Goal: Task Accomplishment & Management: Complete application form

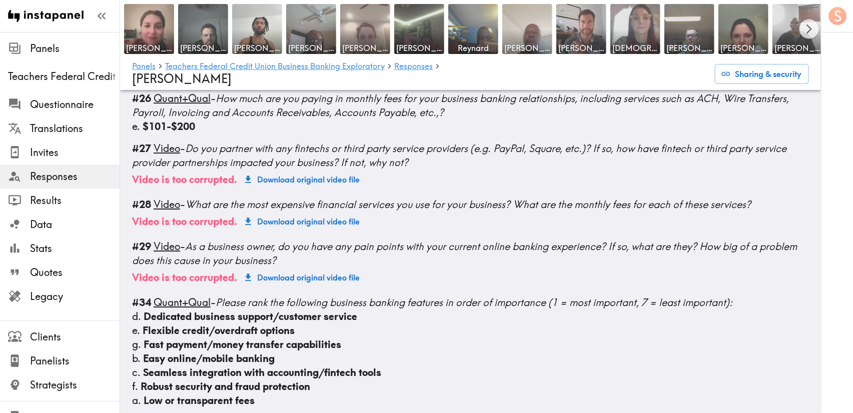
scroll to position [1527, 0]
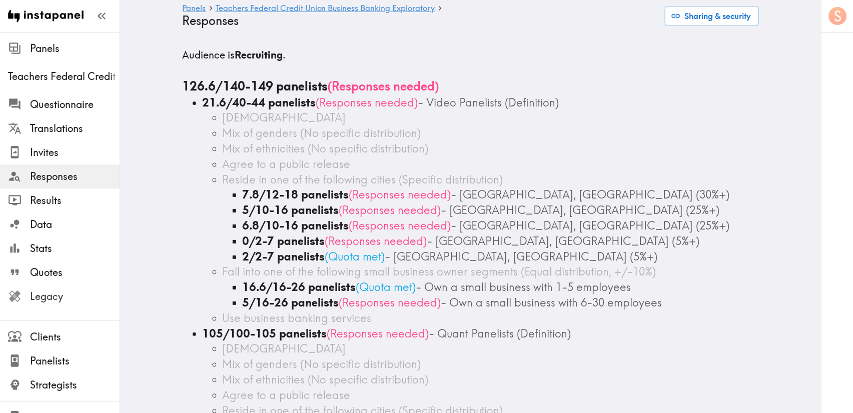
click at [61, 300] on span "Legacy" at bounding box center [75, 297] width 90 height 14
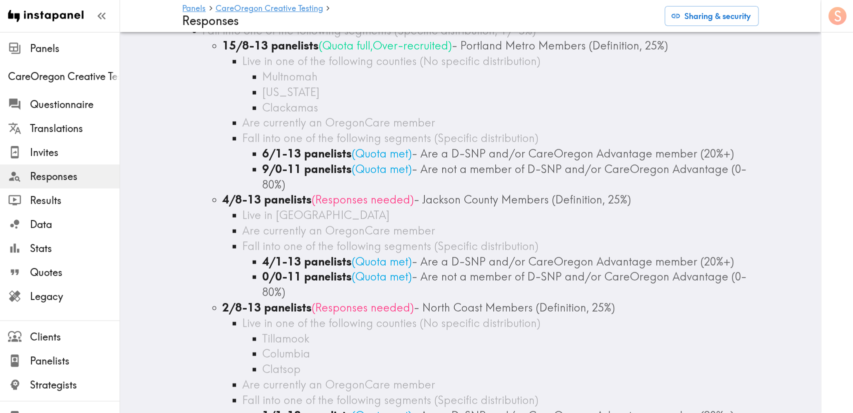
scroll to position [150, 0]
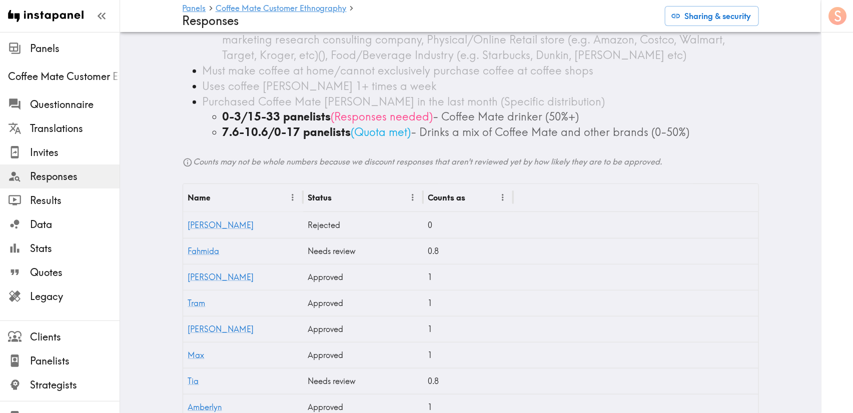
scroll to position [225, 0]
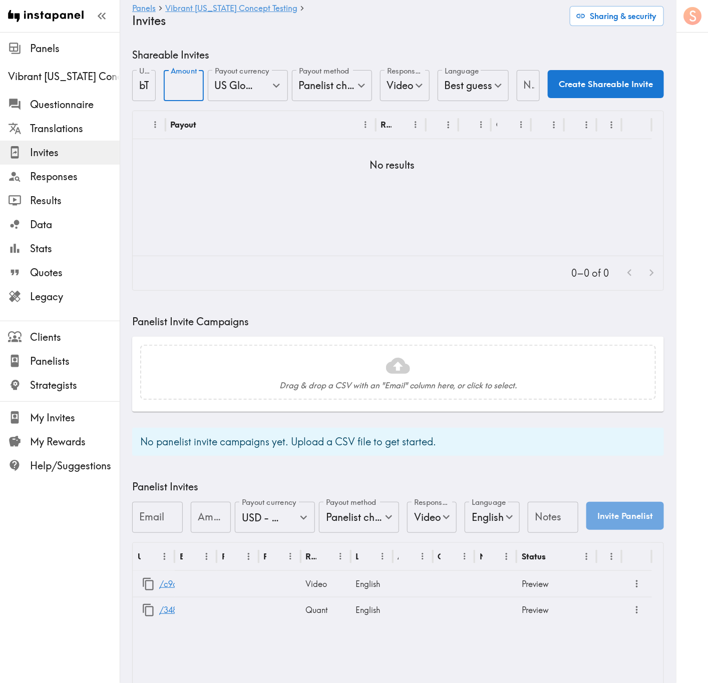
click at [175, 92] on input "Amount" at bounding box center [184, 85] width 40 height 31
click at [173, 89] on input "Amount" at bounding box center [184, 85] width 40 height 31
type input "30"
click at [517, 77] on input "Notes" at bounding box center [528, 85] width 24 height 31
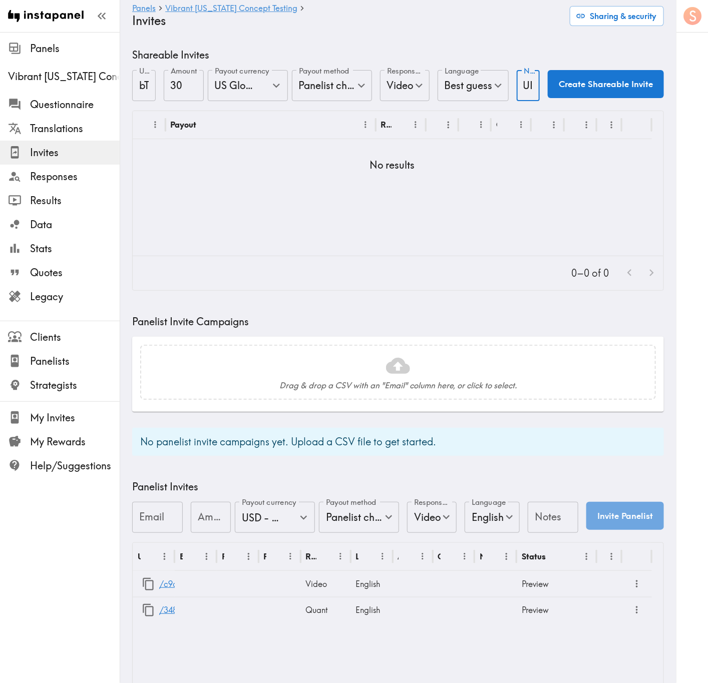
type input "UI"
click at [557, 87] on button "Create Shareable Invite" at bounding box center [605, 84] width 116 height 28
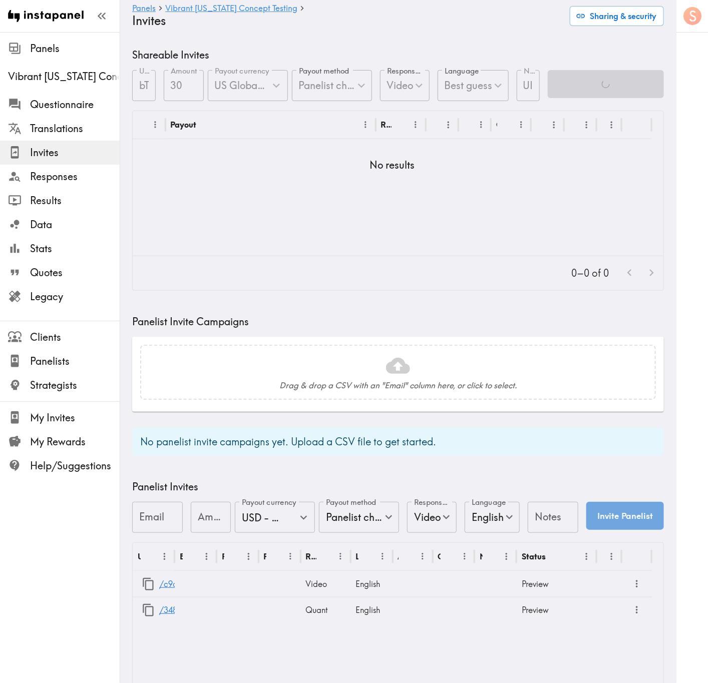
scroll to position [0, 0]
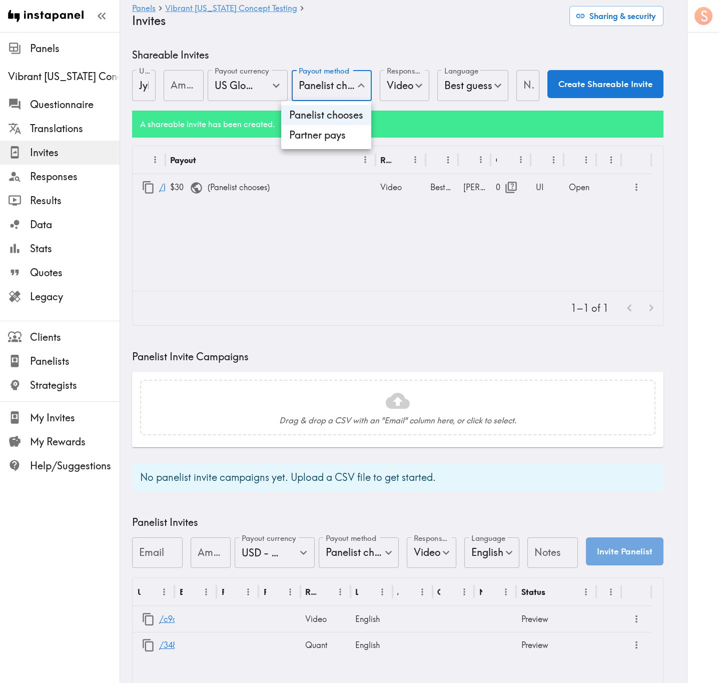
click at [316, 83] on body "Instapanel - Panels - Vibrant Arizona Concept Testing - Invites Panels Vibrant …" at bounding box center [359, 403] width 719 height 742
drag, startPoint x: 338, startPoint y: 142, endPoint x: 348, endPoint y: 128, distance: 17.2
click at [339, 142] on li "Partner pays" at bounding box center [326, 135] width 90 height 20
type input "Partner pays"
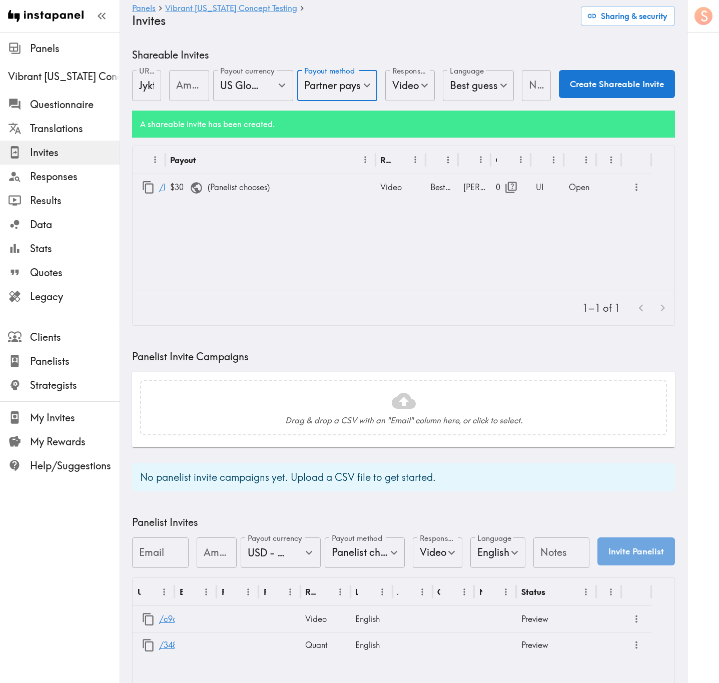
click at [394, 82] on body "Instapanel - Panels - Vibrant Arizona Concept Testing - Invites Panels Vibrant …" at bounding box center [359, 403] width 719 height 742
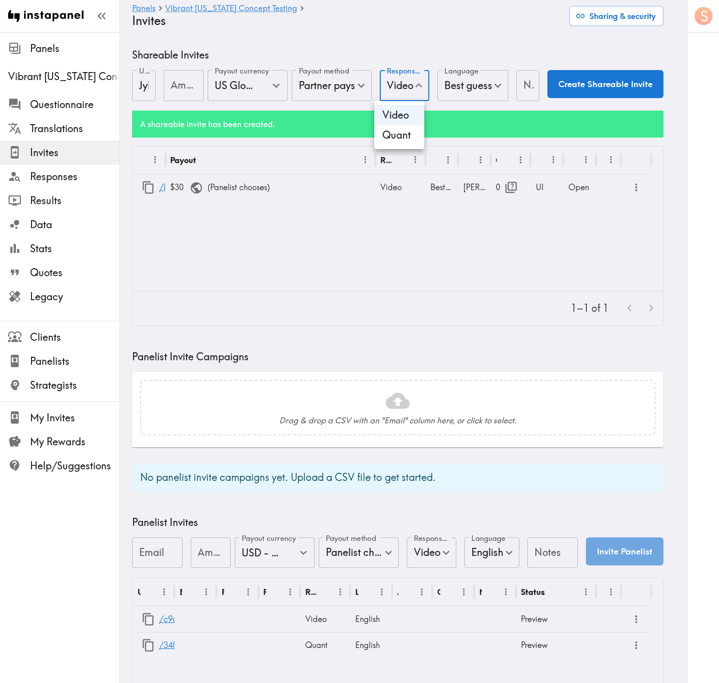
click at [407, 133] on li "Quant" at bounding box center [399, 135] width 50 height 20
type input "Quant"
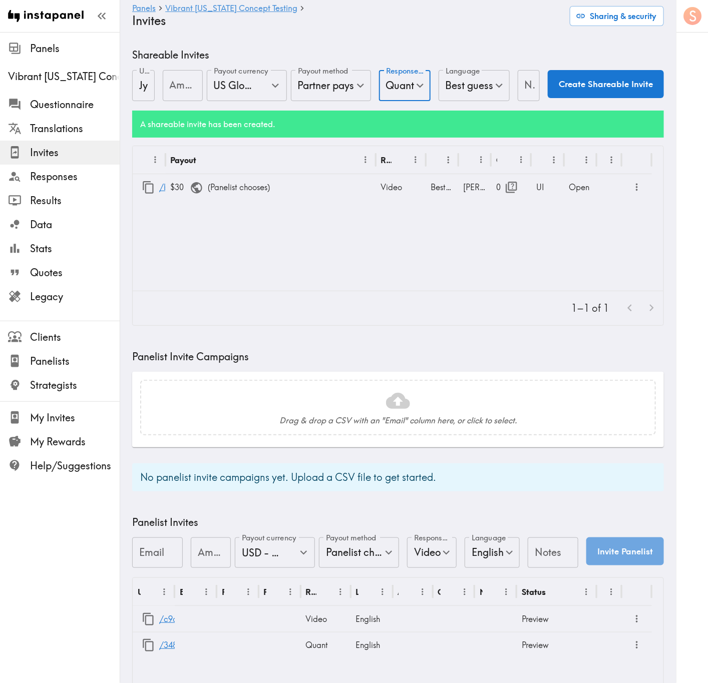
click at [517, 88] on input "Notes" at bounding box center [528, 85] width 23 height 31
type input "/"
type input "CINT"
click at [565, 87] on button "Create Shareable Invite" at bounding box center [605, 84] width 116 height 28
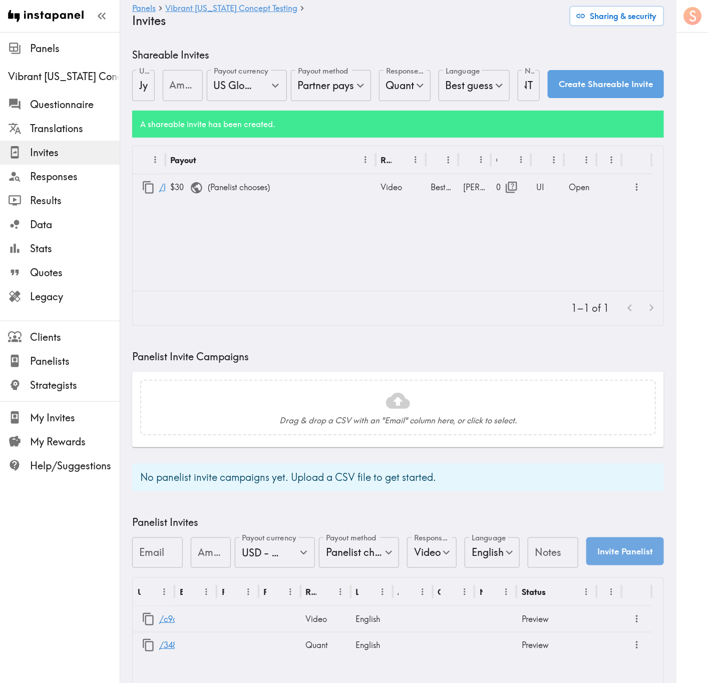
scroll to position [0, 0]
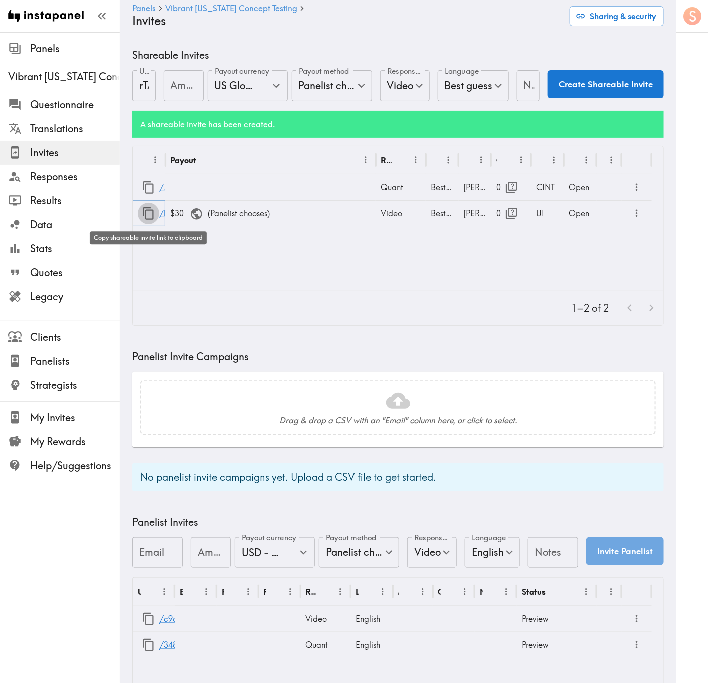
click at [147, 216] on icon "button" at bounding box center [149, 214] width 14 height 14
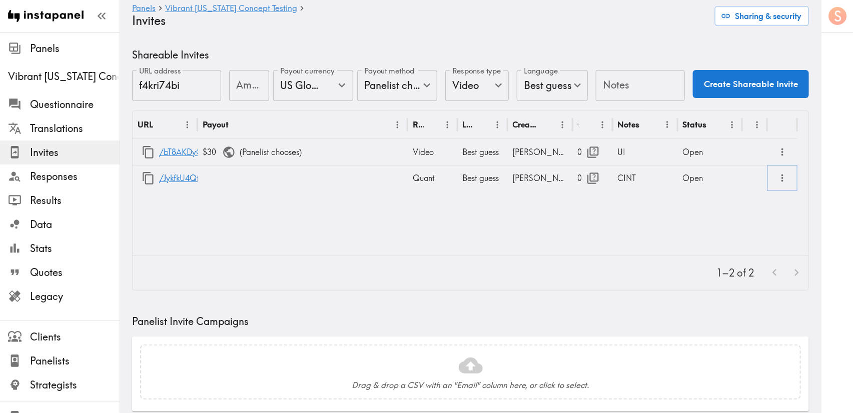
click at [782, 182] on icon "more" at bounding box center [783, 179] width 12 height 12
click at [768, 198] on li "Partner Redirect Links" at bounding box center [734, 201] width 113 height 20
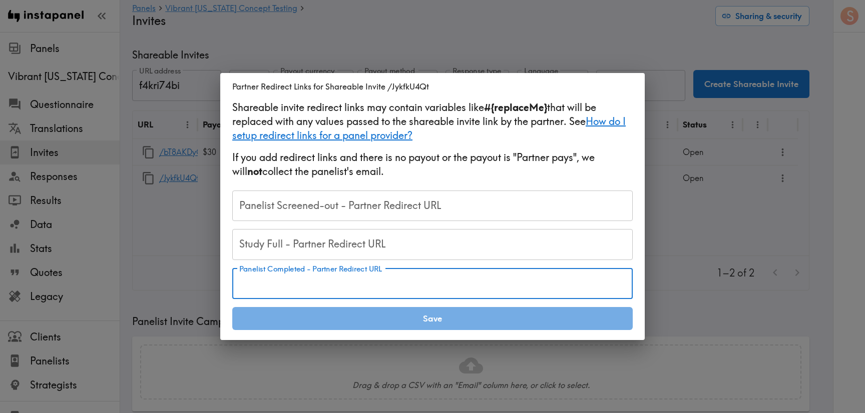
click at [340, 276] on div "Panelist Completed - Partner Redirect URL Panelist Completed - Partner Redirect…" at bounding box center [432, 283] width 400 height 31
paste input "https://notch.insights.supply/cb?token=52028cc1-3910-45f2-811b-6c0a33c23460&RID…"
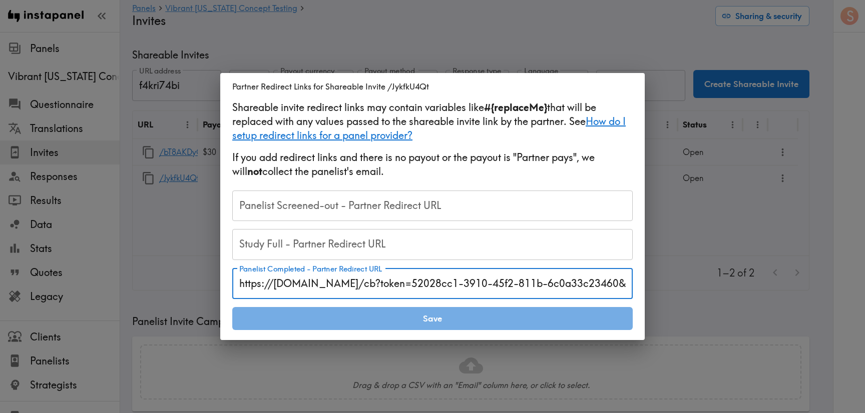
scroll to position [0, 56]
type input "https://notch.insights.supply/cb?token=52028cc1-3910-45f2-811b-6c0a33c23460&RID…"
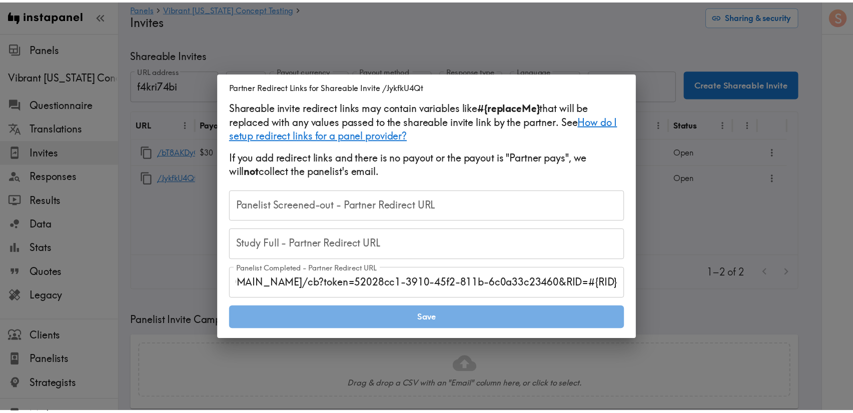
scroll to position [0, 0]
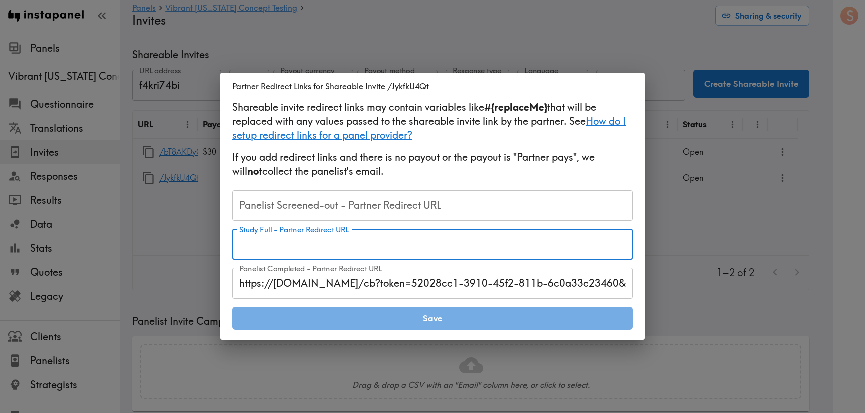
click at [389, 253] on input "Study Full - Partner Redirect URL" at bounding box center [432, 244] width 400 height 31
paste input "https://[DOMAIN_NAME]/s/ClientCallBack.aspx?RIS=40&RID=#{RID}"
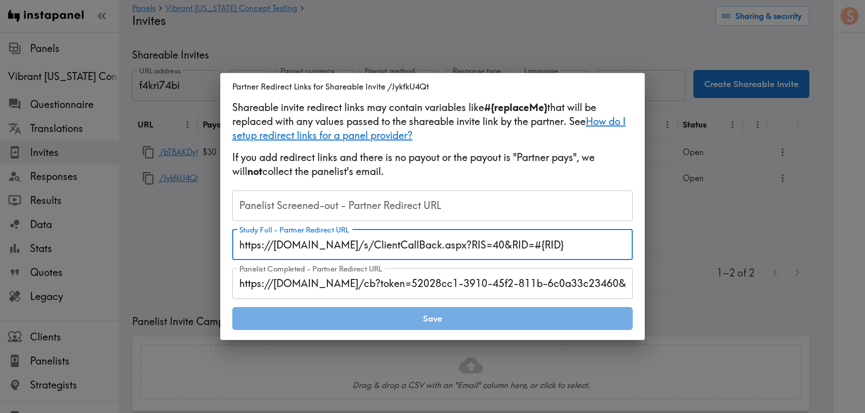
type input "https://[DOMAIN_NAME]/s/ClientCallBack.aspx?RIS=40&RID=#{RID}"
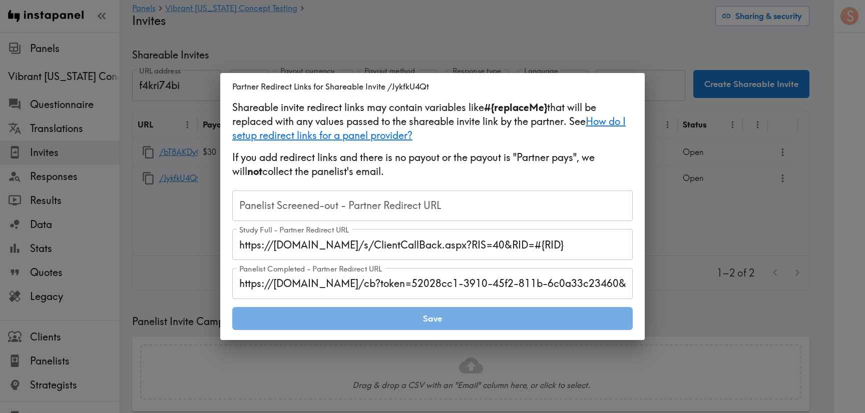
click at [425, 202] on input "Panelist Screened-out - Partner Redirect URL" at bounding box center [432, 206] width 400 height 31
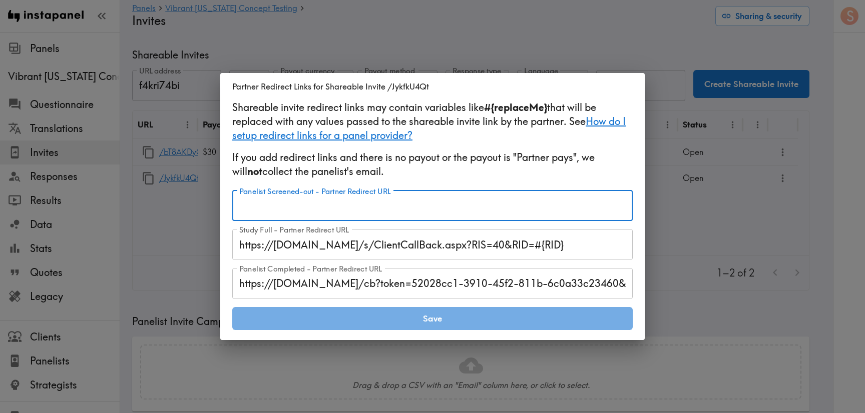
paste input "https://[DOMAIN_NAME]/s/ClientCallBack.aspx?RIS=20&RID=#{RID}"
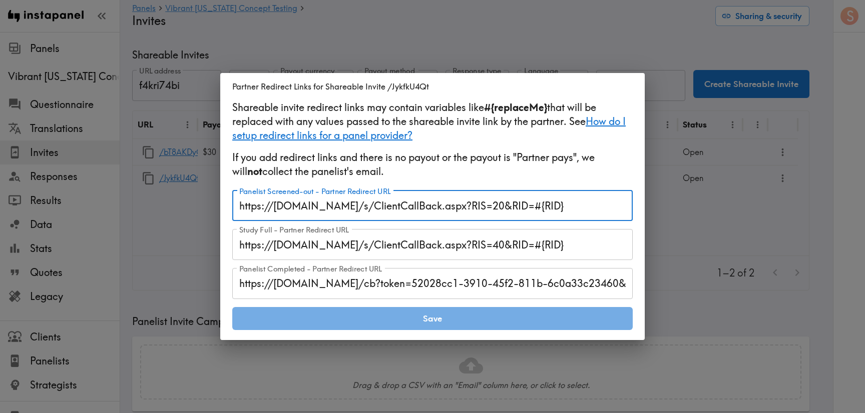
type input "https://[DOMAIN_NAME]/s/ClientCallBack.aspx?RIS=20&RID=#{RID}"
click at [448, 165] on p "If you add redirect links and there is no payout or the payout is "Partner pays…" at bounding box center [432, 167] width 400 height 32
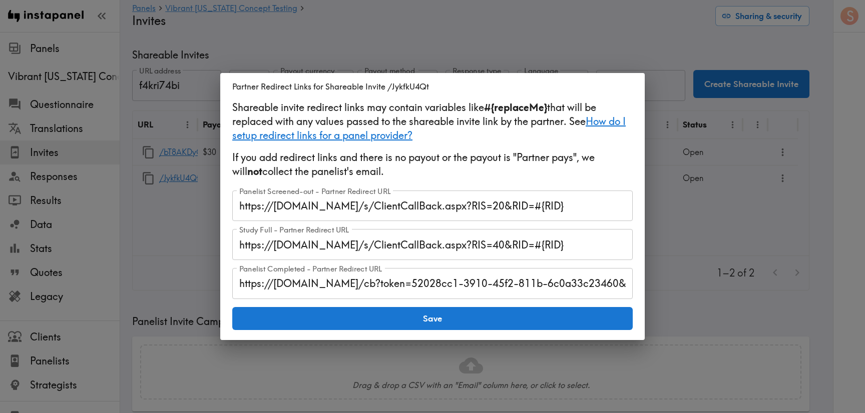
click at [504, 321] on button "Save" at bounding box center [432, 318] width 400 height 23
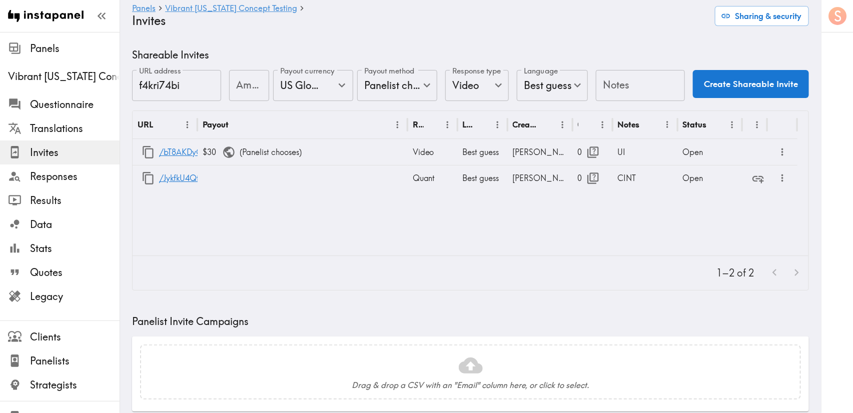
click at [633, 246] on div "URL Payout Response type Language Creator Opens Notes Status /bT8AKDyG5 $30 ( P…" at bounding box center [471, 183] width 676 height 145
click at [581, 218] on div "URL Payout Response type Language Creator Opens Notes Status /bT8AKDyG5 $30 ( P…" at bounding box center [471, 183] width 676 height 145
click at [151, 174] on icon "button" at bounding box center [149, 179] width 14 height 14
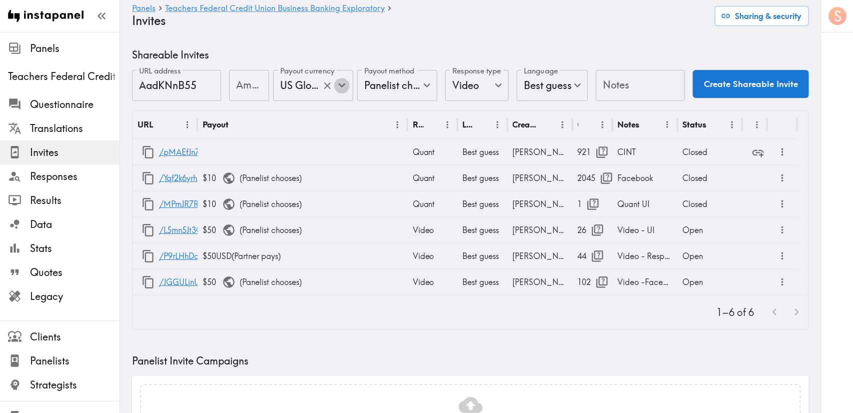
click at [335, 86] on icon "Open" at bounding box center [342, 86] width 14 height 14
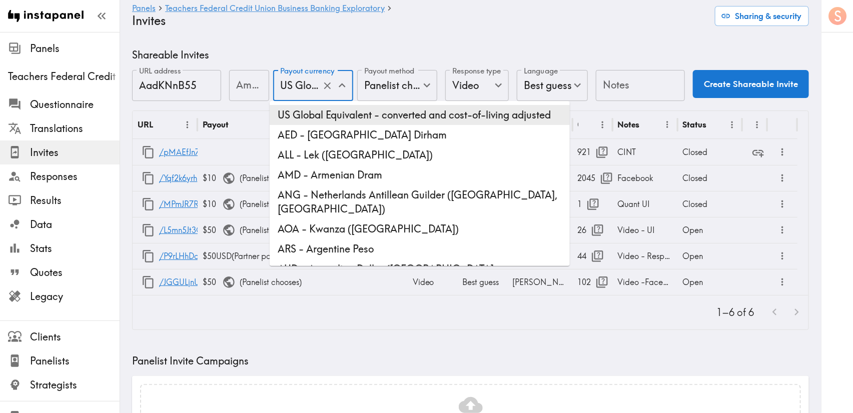
scroll to position [0, 240]
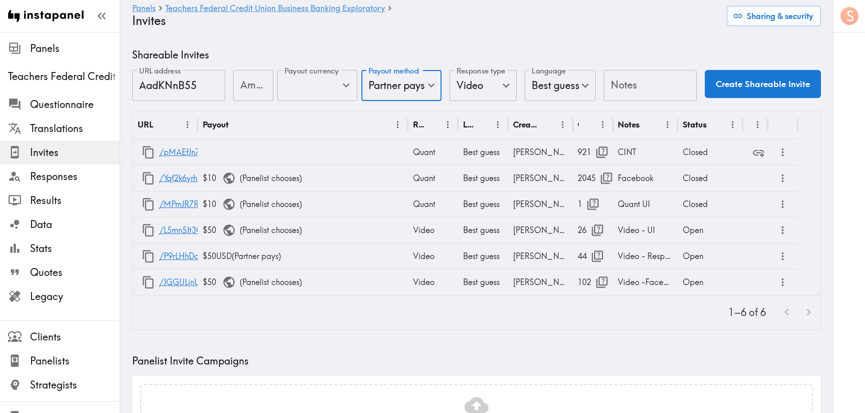
type input "Partner pays"
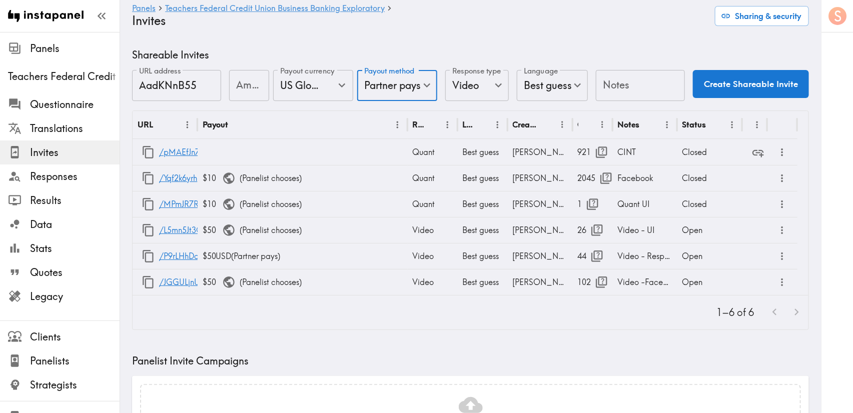
click at [645, 89] on div at bounding box center [426, 206] width 853 height 413
click at [607, 84] on input "Notes" at bounding box center [640, 85] width 89 height 31
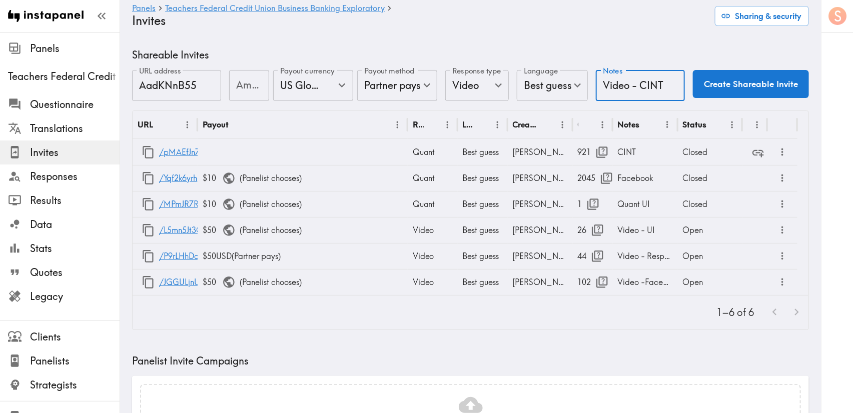
type input "Video - CINT"
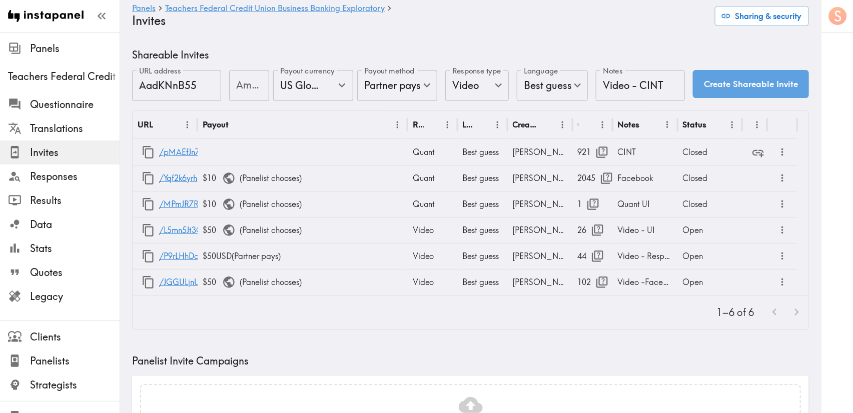
click at [737, 94] on button "Create Shareable Invite" at bounding box center [751, 84] width 116 height 28
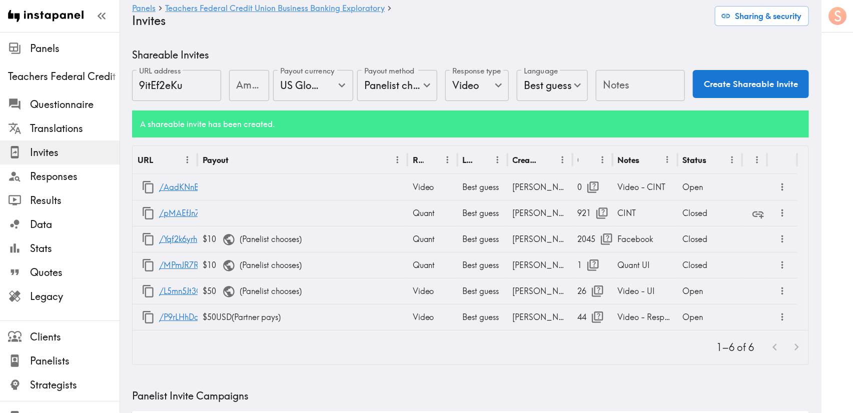
type input "US Global Equivalent - converted and cost-of-living adjusted"
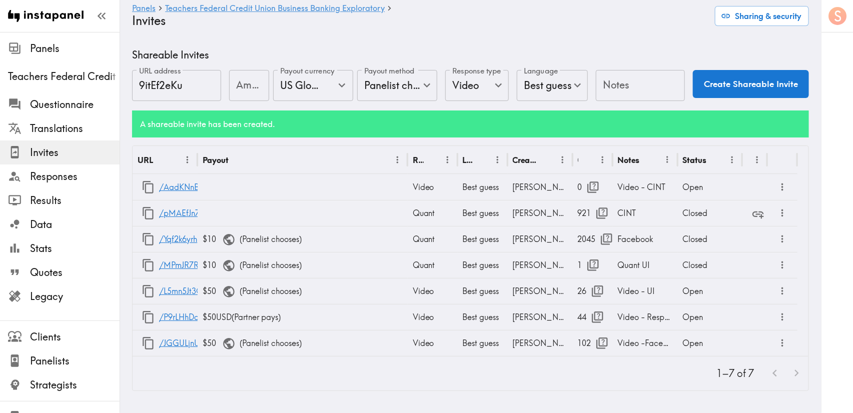
click at [510, 128] on h6 "A shareable invite has been created." at bounding box center [470, 124] width 661 height 11
click at [781, 183] on icon "more" at bounding box center [783, 188] width 12 height 12
click at [720, 206] on li "Partner Redirect Links" at bounding box center [734, 210] width 113 height 20
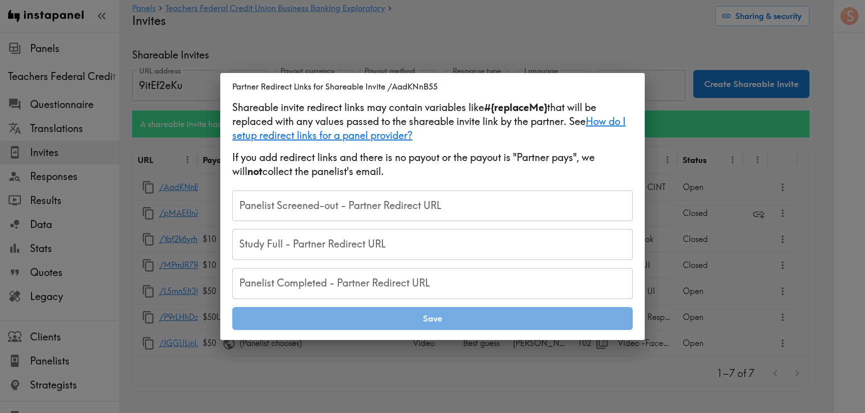
click at [371, 285] on input "Panelist Completed - Partner Redirect URL" at bounding box center [432, 283] width 400 height 31
paste input "https://notch.insights.supply/cb?token=52028cc1-3910-45f2-811b-6c0a33c23460&RID…"
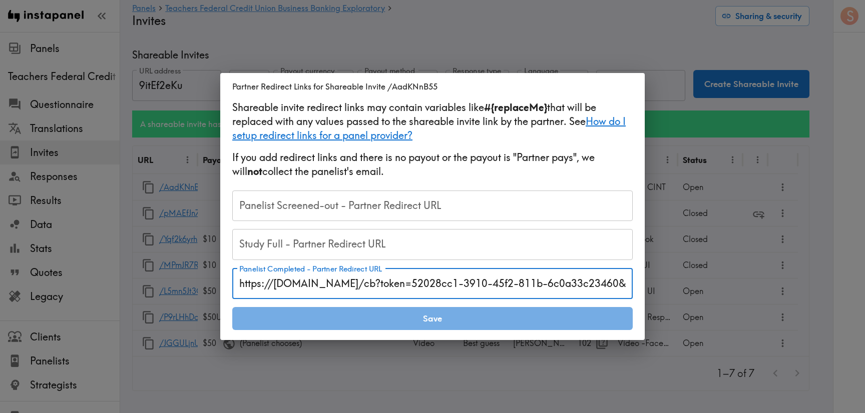
scroll to position [0, 56]
type input "https://notch.insights.supply/cb?token=52028cc1-3910-45f2-811b-6c0a33c23460&RID…"
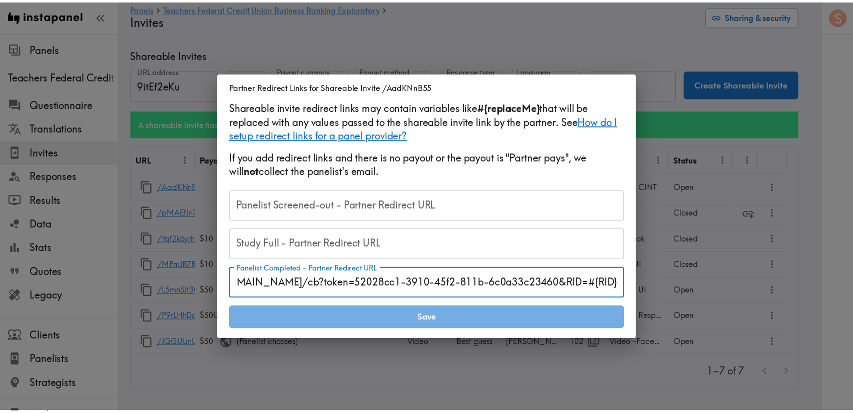
scroll to position [0, 0]
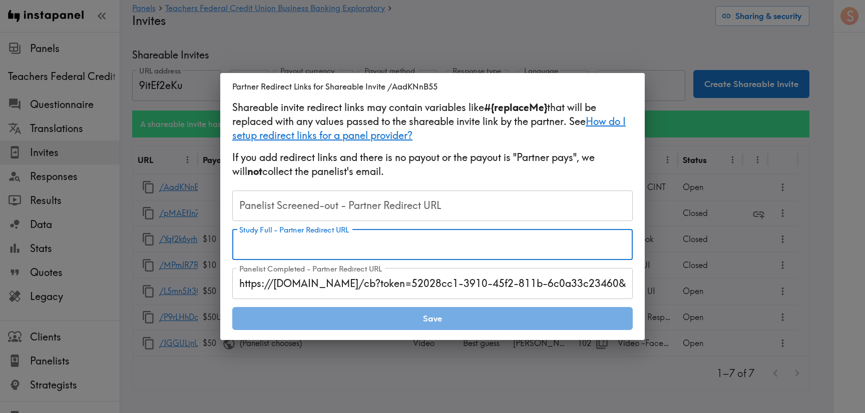
click at [435, 242] on input "Study Full - Partner Redirect URL" at bounding box center [432, 244] width 400 height 31
paste input "https://samplicio.us/s/ClientCallBack.aspx?RIS=40&RID=#{RID}"
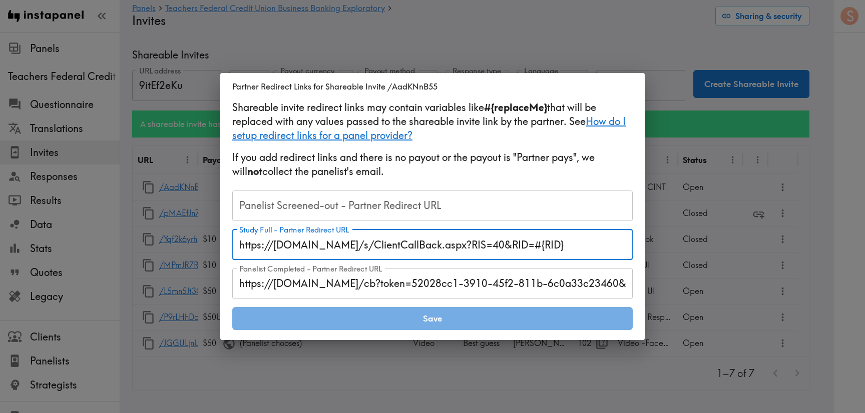
type input "https://samplicio.us/s/ClientCallBack.aspx?RIS=40&RID=#{RID}"
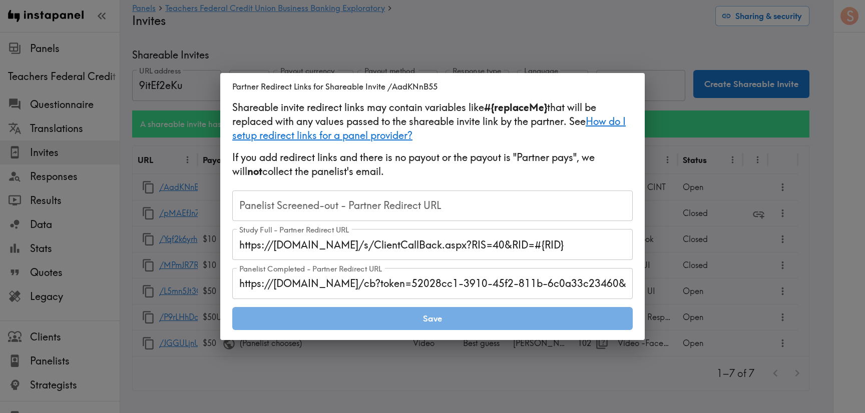
click at [485, 212] on input "Panelist Screened-out - Partner Redirect URL" at bounding box center [432, 206] width 400 height 31
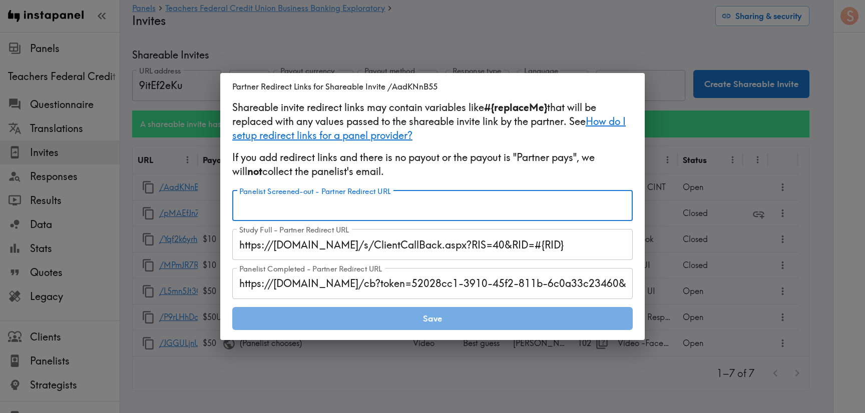
paste input "https://samplicio.us/s/ClientCallBack.aspx?RIS=20&RID=#{RID}"
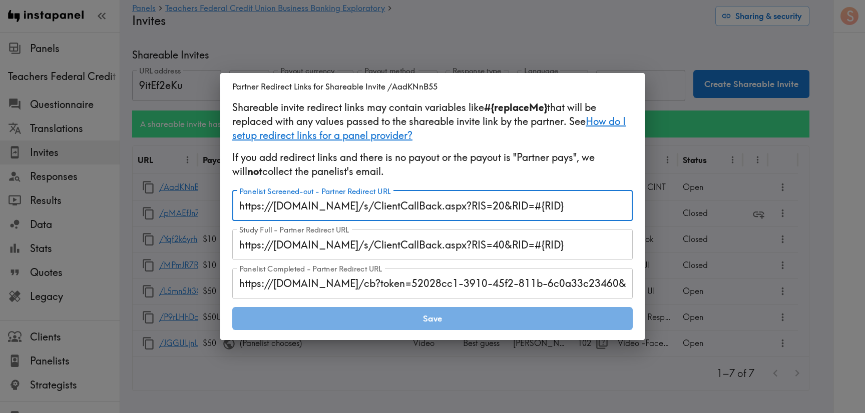
type input "https://samplicio.us/s/ClientCallBack.aspx?RIS=20&RID=#{RID}"
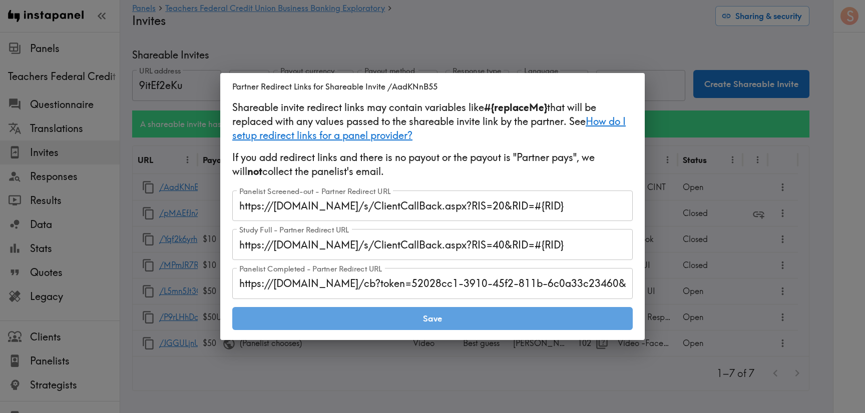
click at [538, 323] on button "Save" at bounding box center [432, 318] width 400 height 23
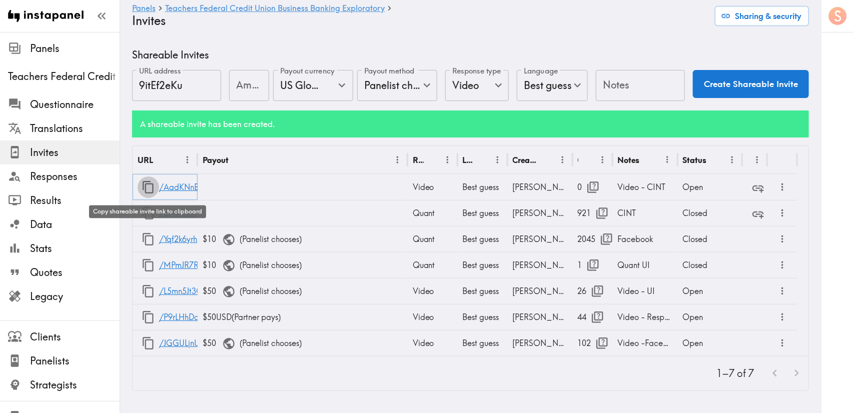
click at [145, 186] on icon "button" at bounding box center [149, 188] width 14 height 14
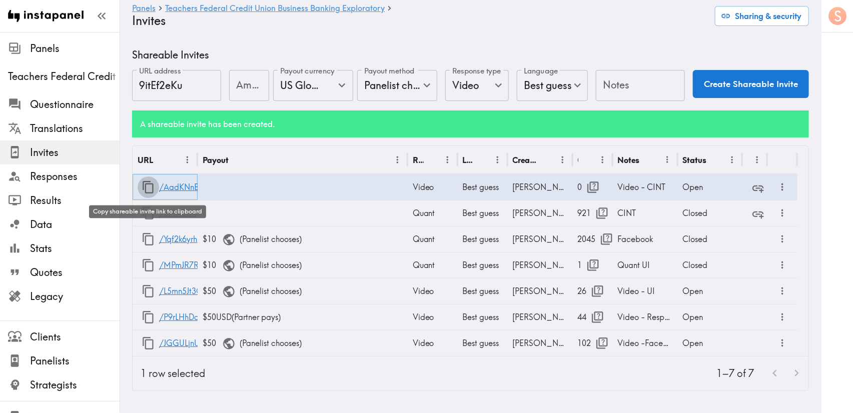
click at [145, 186] on icon "button" at bounding box center [149, 188] width 14 height 14
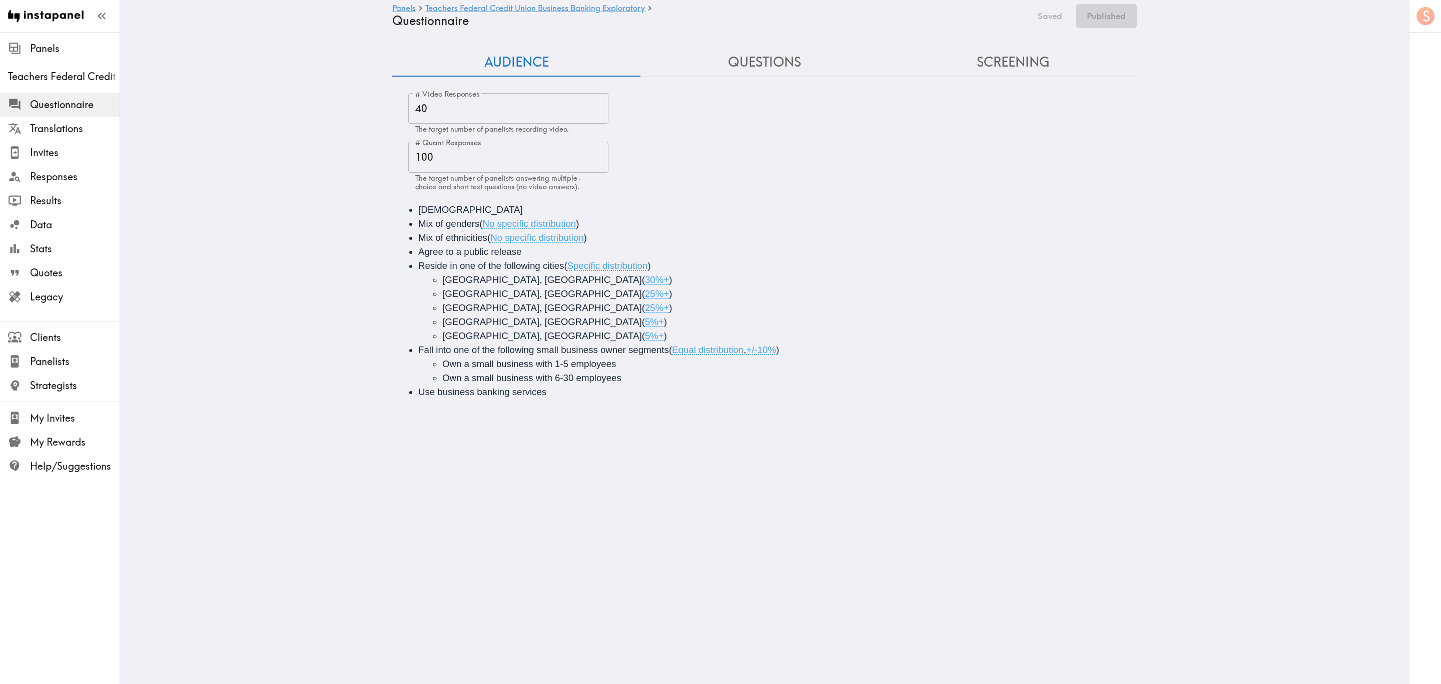
click at [864, 74] on button "Screening" at bounding box center [1013, 62] width 248 height 29
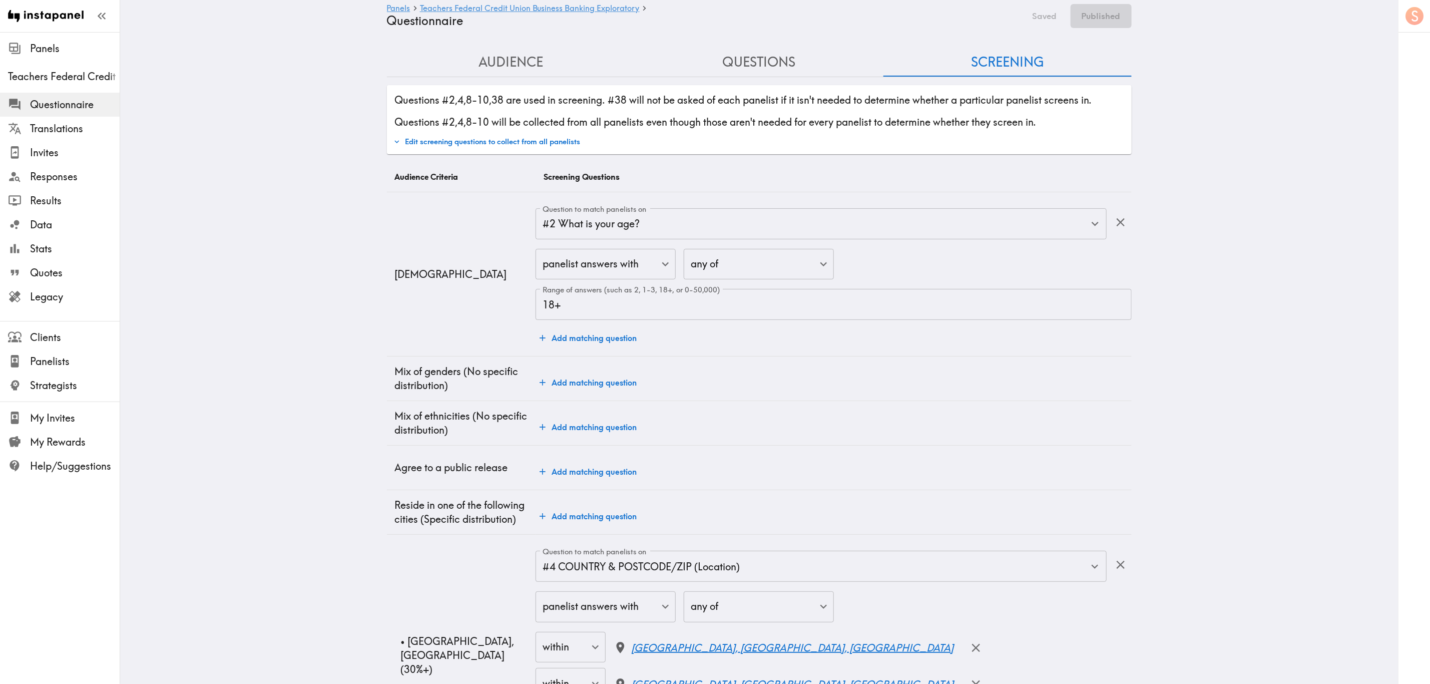
click at [533, 67] on button "Audience" at bounding box center [511, 62] width 248 height 29
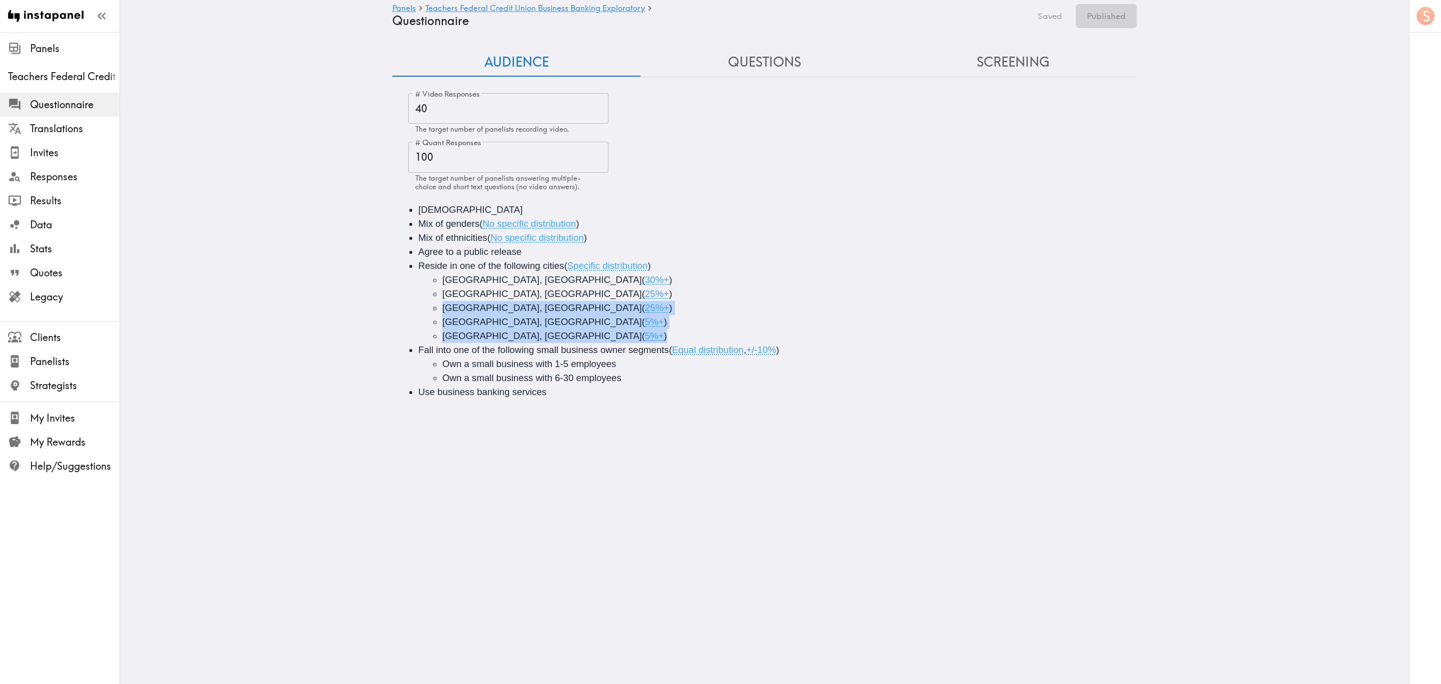
drag, startPoint x: 524, startPoint y: 336, endPoint x: 434, endPoint y: 305, distance: 94.8
click at [434, 305] on ul "[GEOGRAPHIC_DATA], [GEOGRAPHIC_DATA] ( 30%+ ) [GEOGRAPHIC_DATA], [GEOGRAPHIC_DA…" at bounding box center [778, 308] width 721 height 70
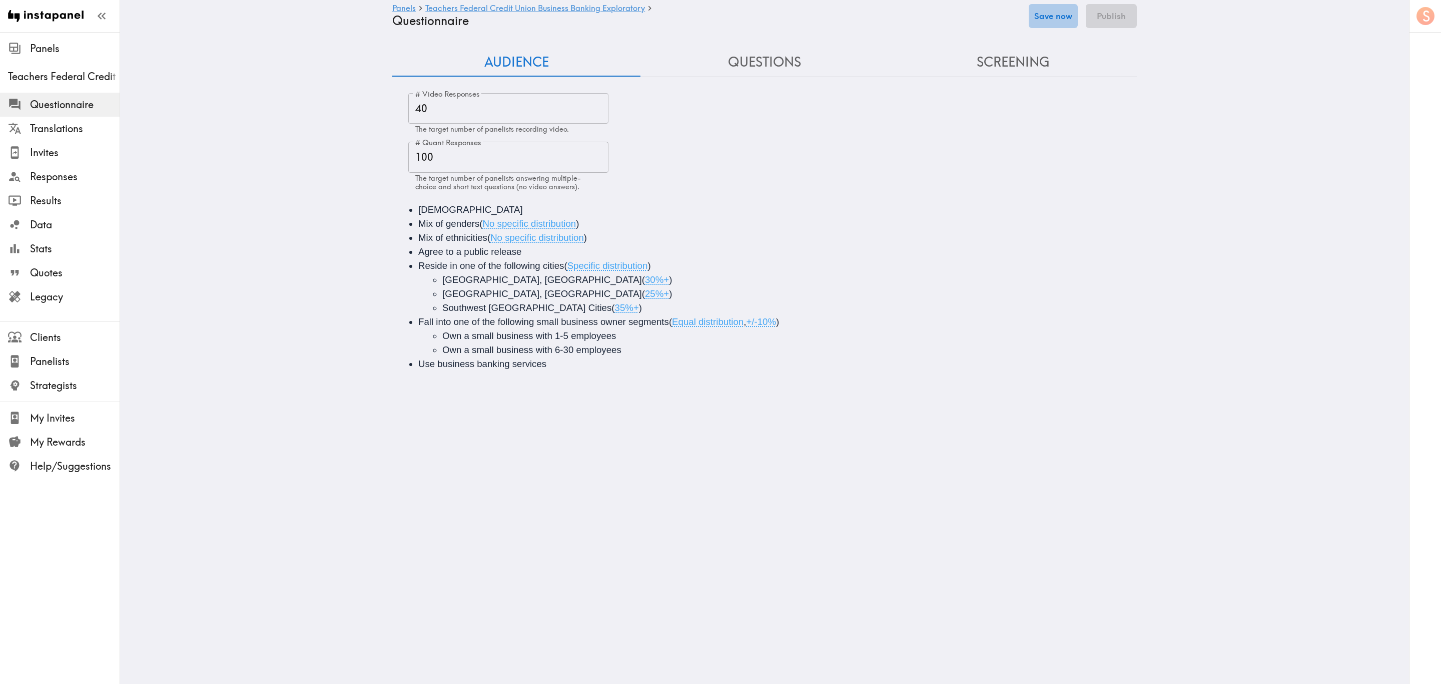
drag, startPoint x: 1069, startPoint y: 8, endPoint x: 1064, endPoint y: 20, distance: 13.0
click at [864, 10] on button "Save now" at bounding box center [1053, 16] width 49 height 24
click at [864, 63] on button "Screening" at bounding box center [1013, 62] width 248 height 29
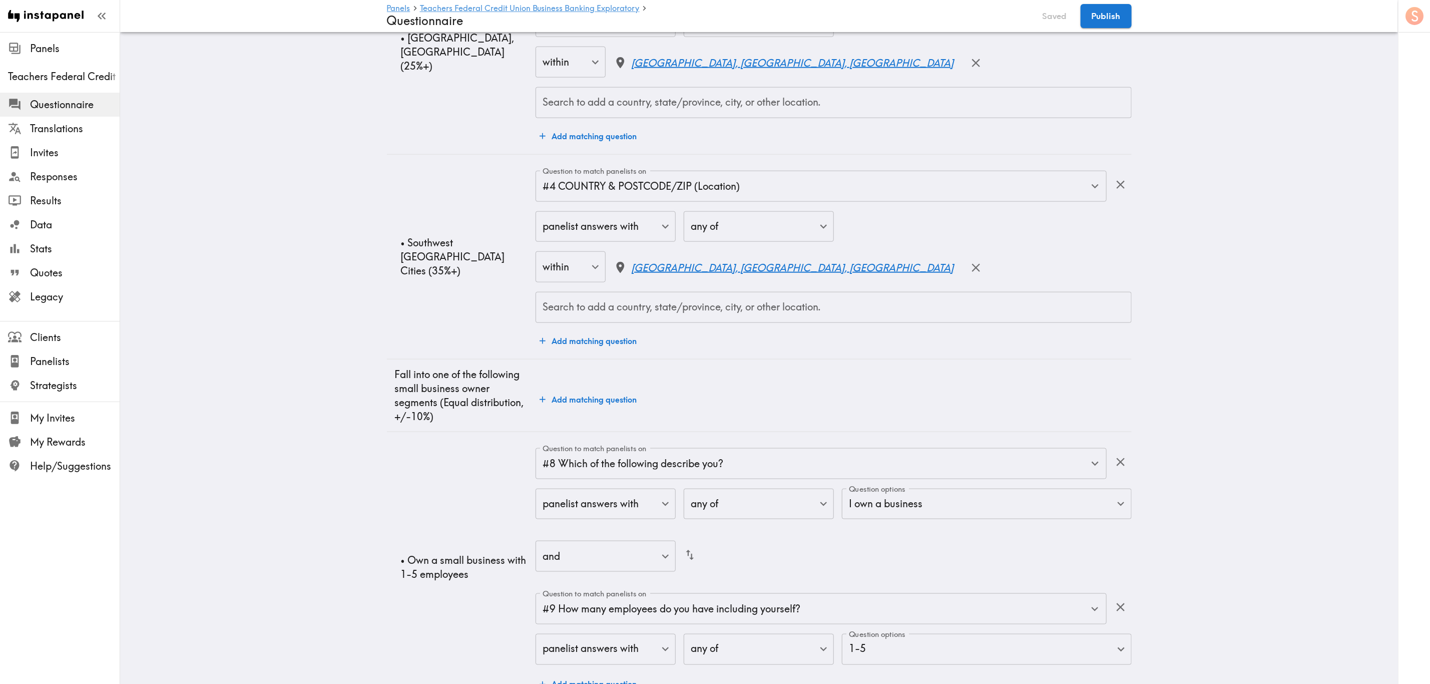
scroll to position [751, 0]
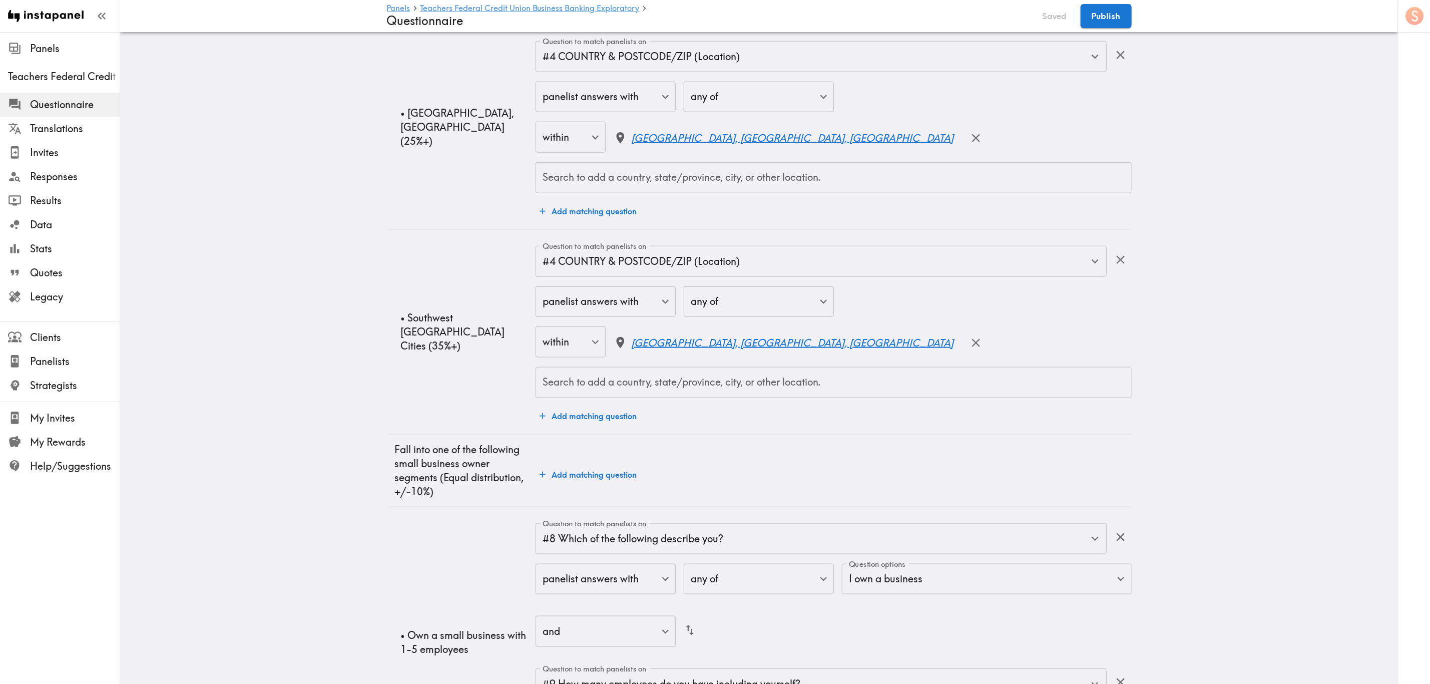
click at [668, 387] on input "Search to add a country, state/province, city, or other location." at bounding box center [833, 382] width 586 height 22
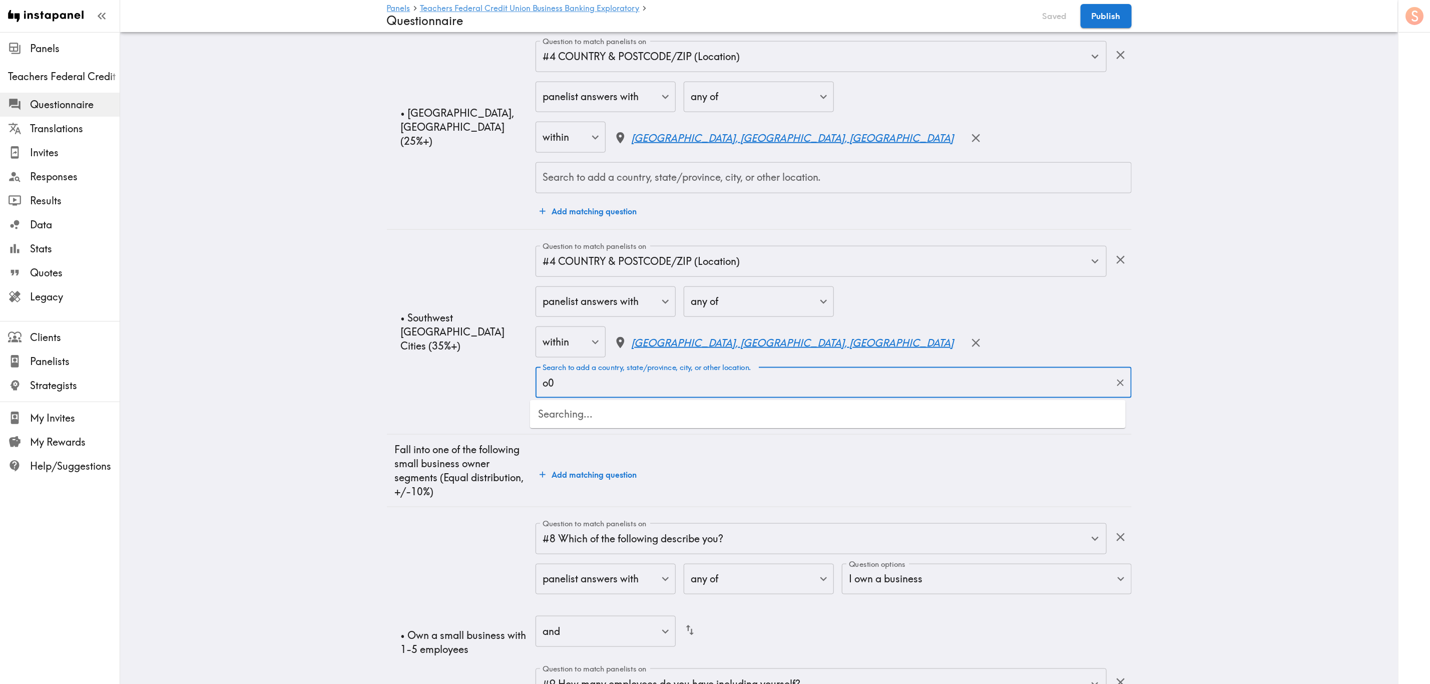
type input "o"
type input "orland"
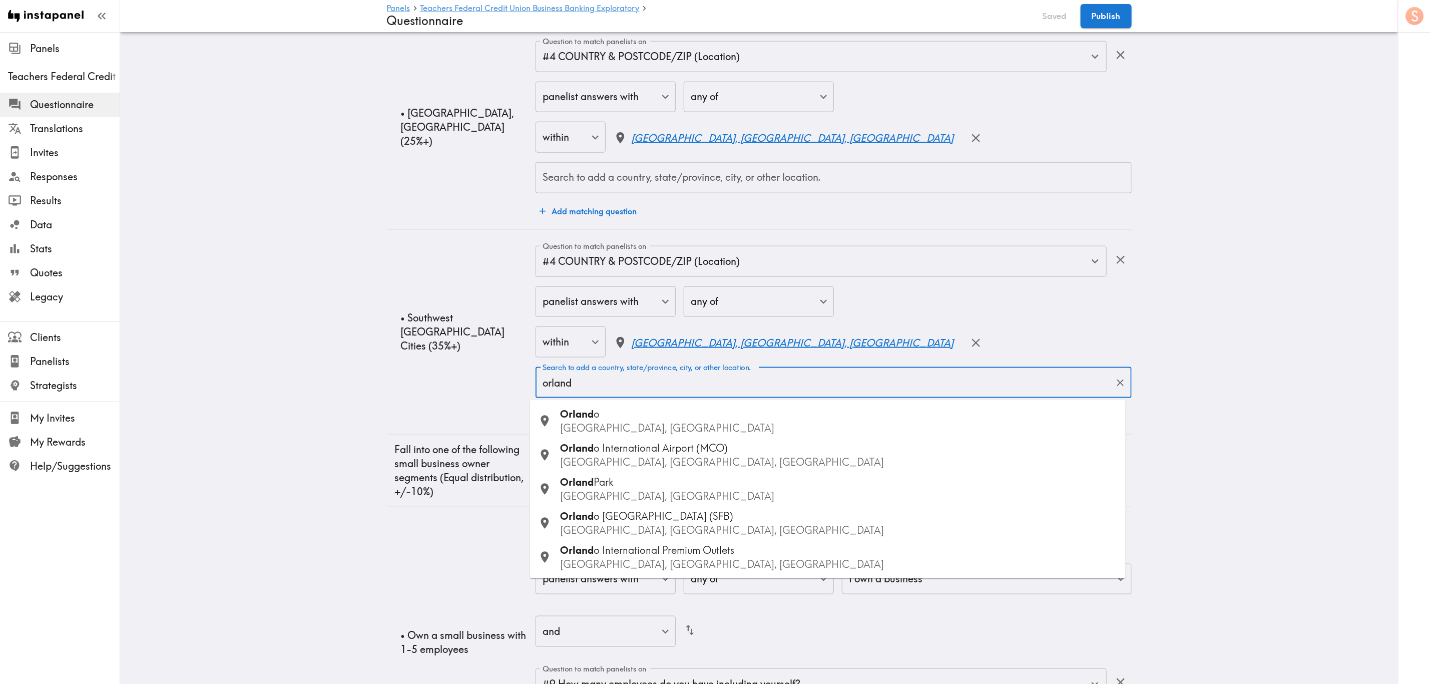
click at [623, 413] on p "FL, USA" at bounding box center [838, 428] width 557 height 14
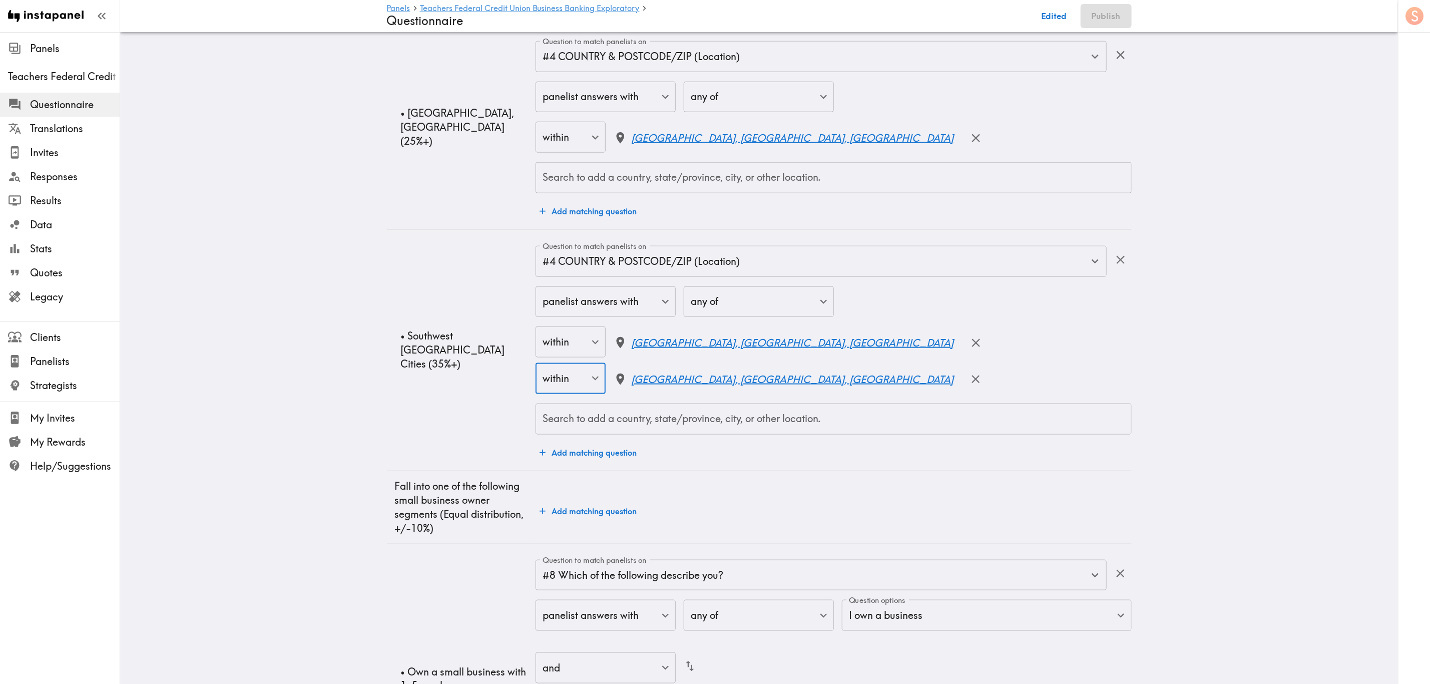
click at [645, 413] on div "Search to add a country, state/province, city, or other location." at bounding box center [832, 418] width 595 height 31
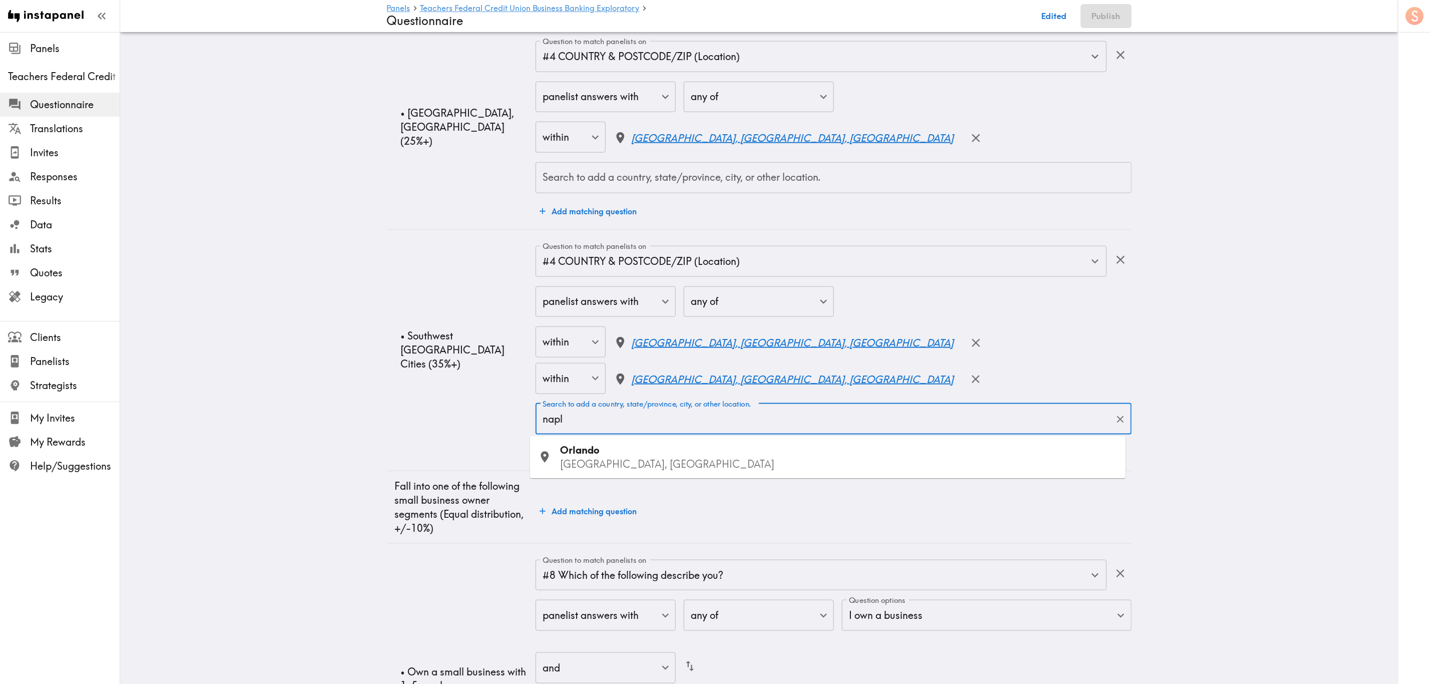
type input "naple"
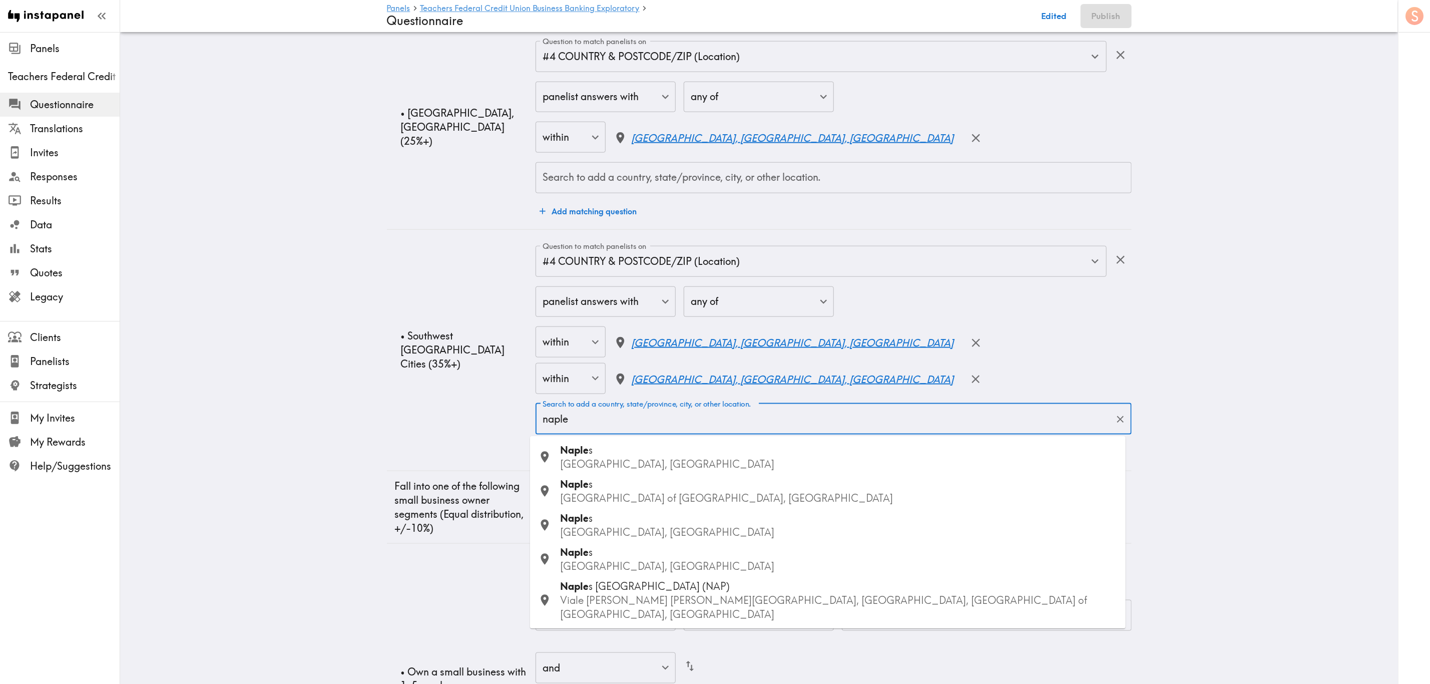
click at [644, 413] on p "FL, USA" at bounding box center [838, 464] width 557 height 14
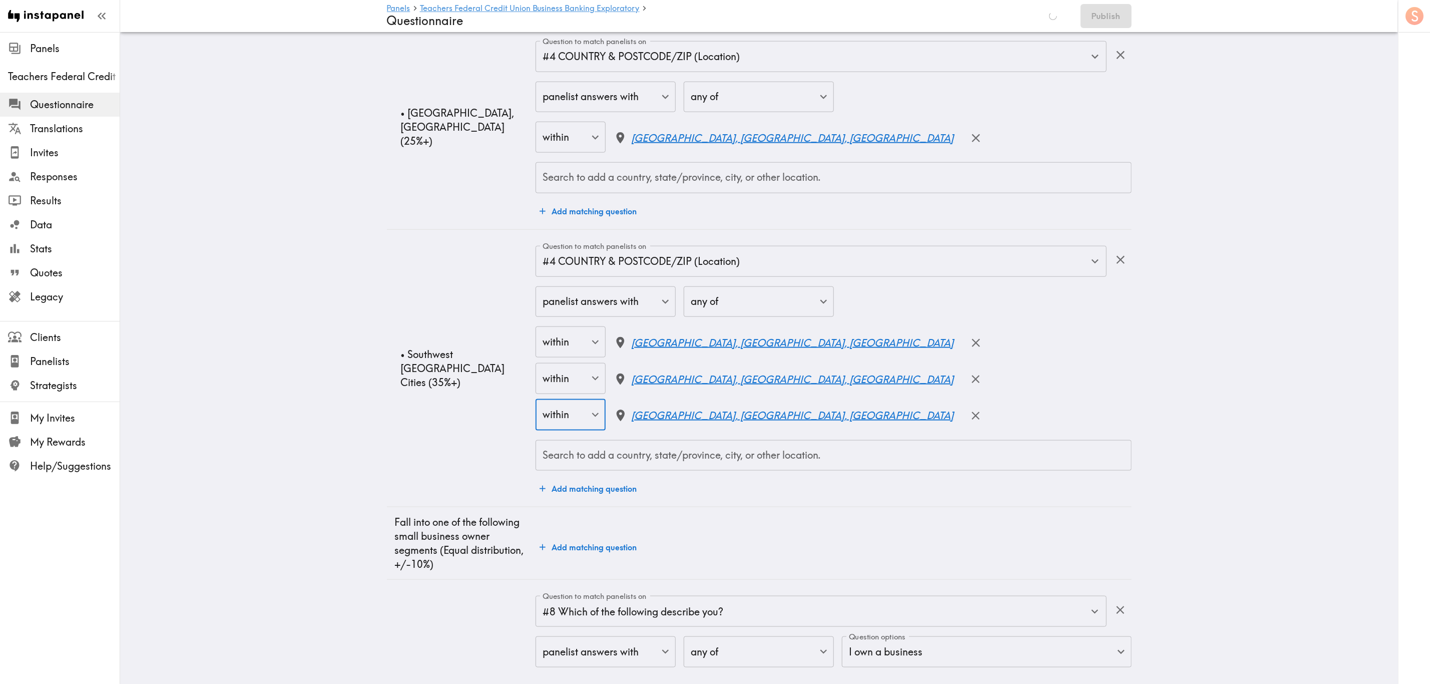
click at [635, 413] on div "Question to match panelists on #4 COUNTRY & POSTCODE/ZIP (Location) Question to…" at bounding box center [832, 372] width 595 height 253
click at [639, 413] on input "Search to add a country, state/province, city, or other location." at bounding box center [833, 455] width 586 height 22
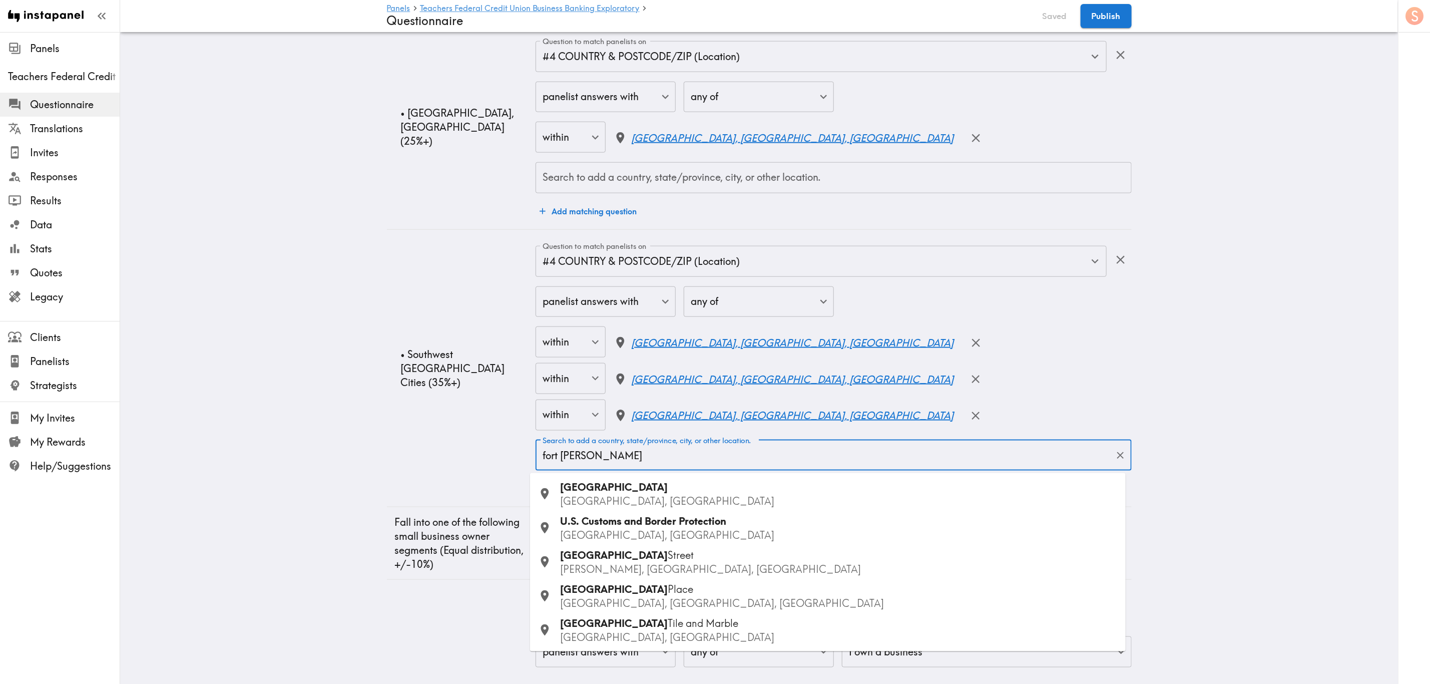
type input "fort meyers"
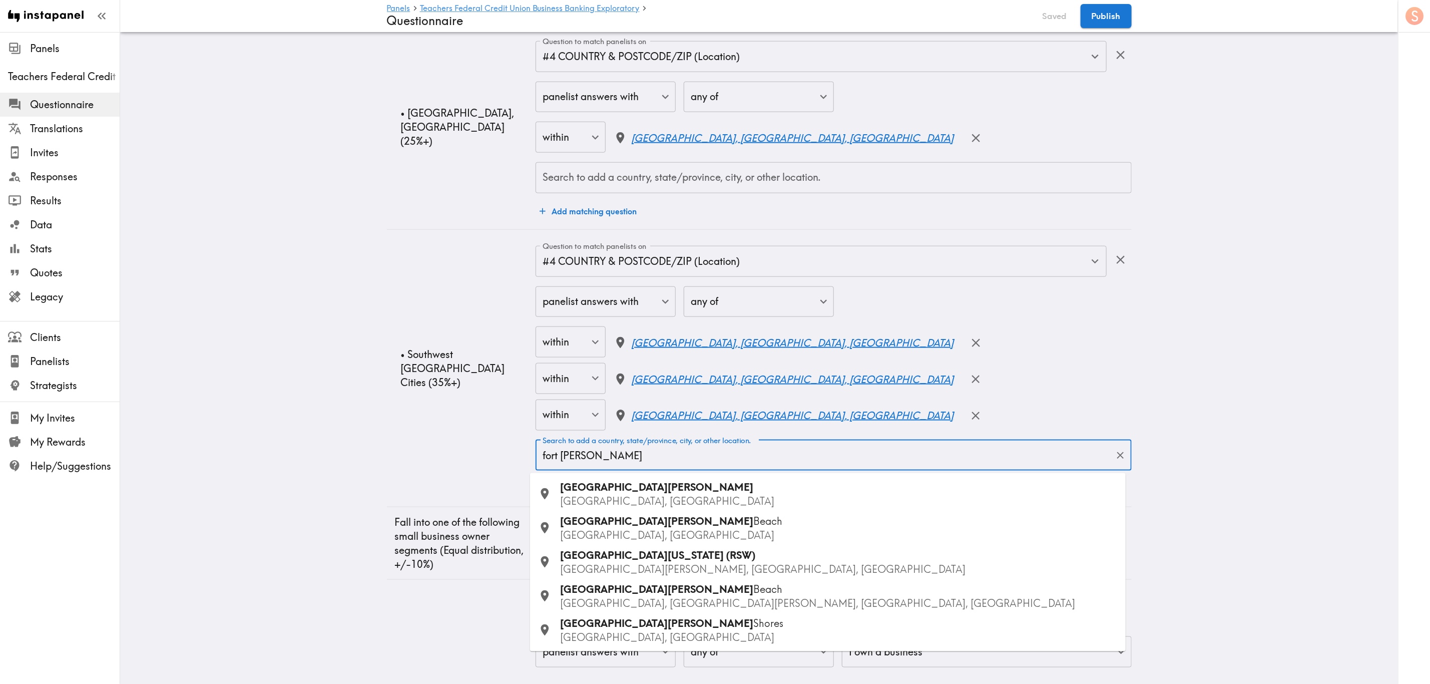
click at [589, 413] on p "FL, USA" at bounding box center [838, 501] width 557 height 14
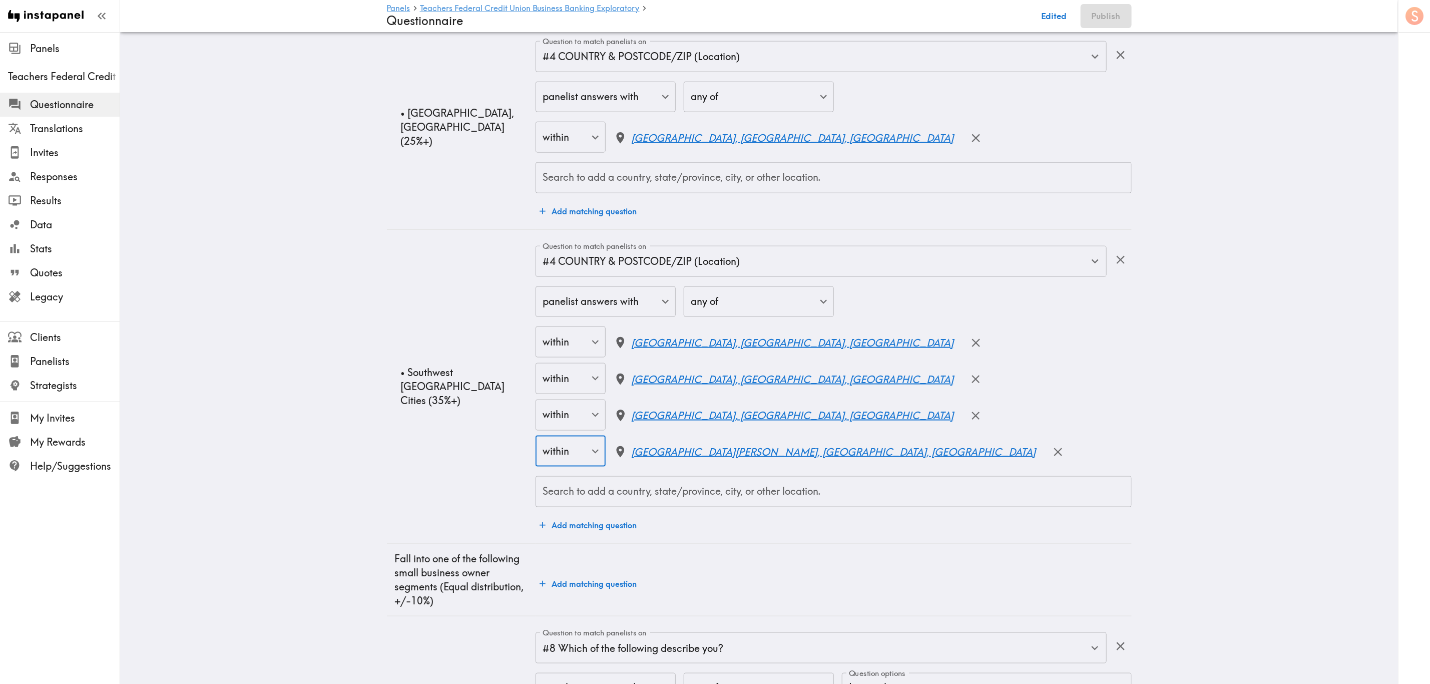
click at [688, 413] on input "Search to add a country, state/province, city, or other location." at bounding box center [833, 491] width 586 height 22
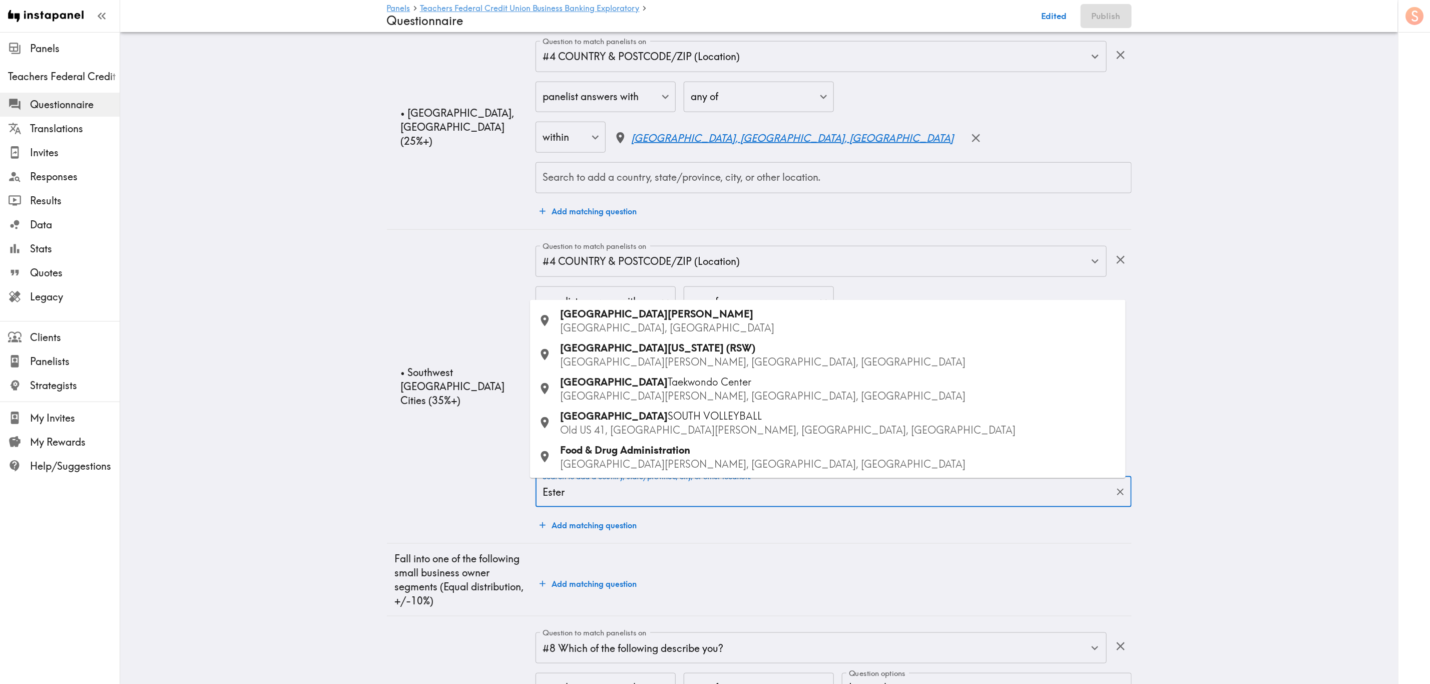
type input "Estero"
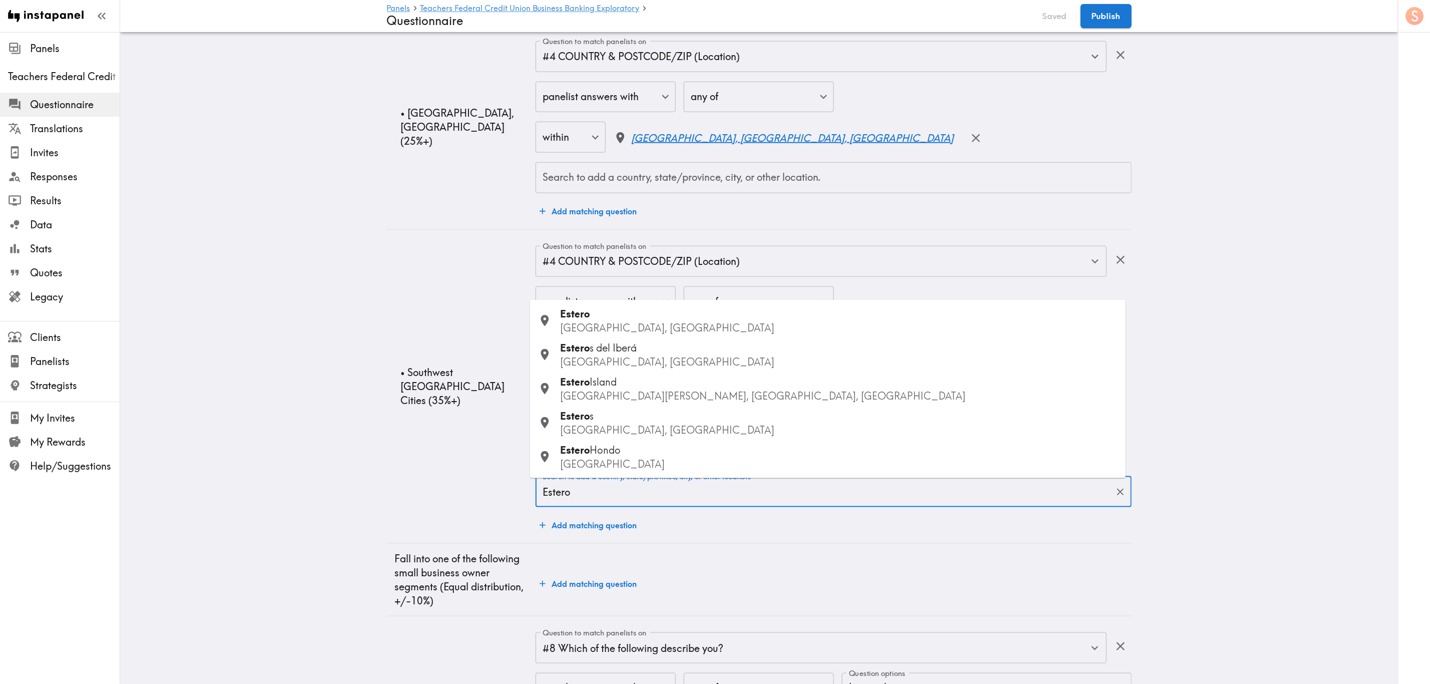
click at [563, 319] on span "Estero" at bounding box center [575, 313] width 30 height 13
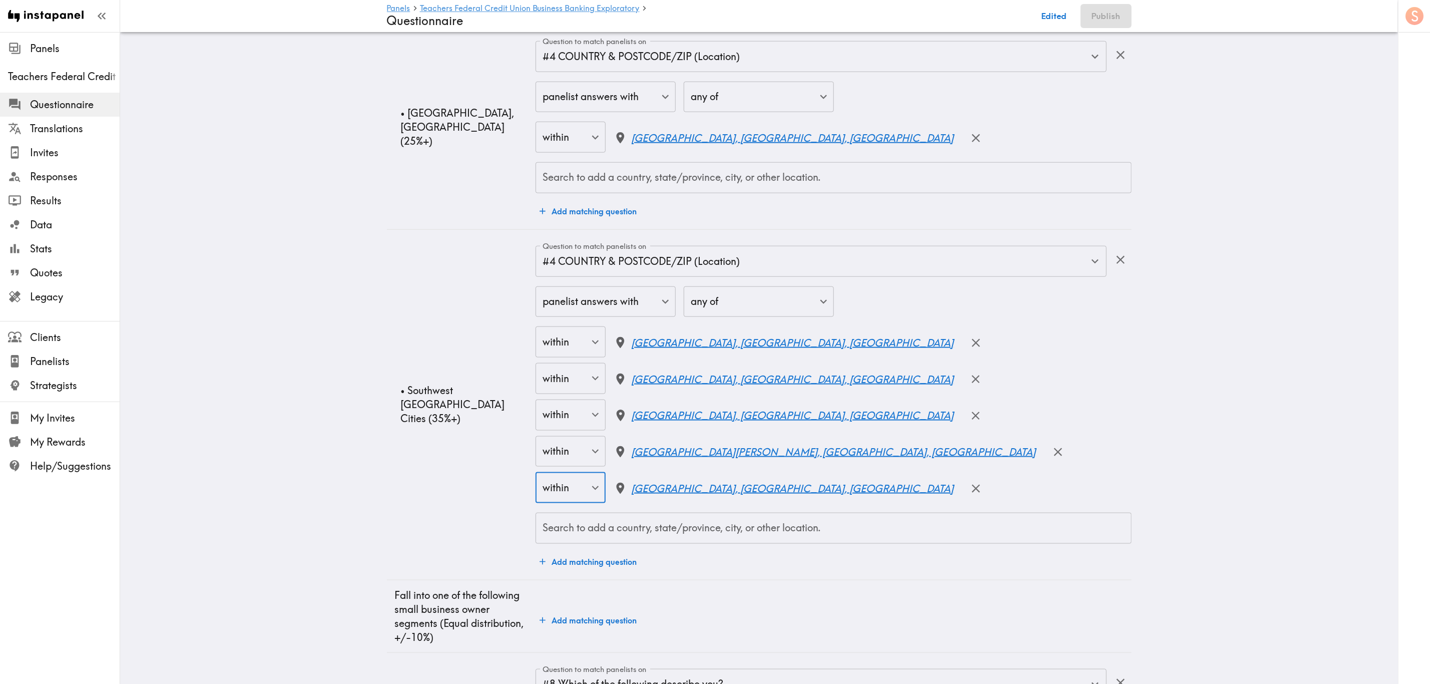
click at [735, 413] on input "Search to add a country, state/province, city, or other location." at bounding box center [833, 528] width 586 height 22
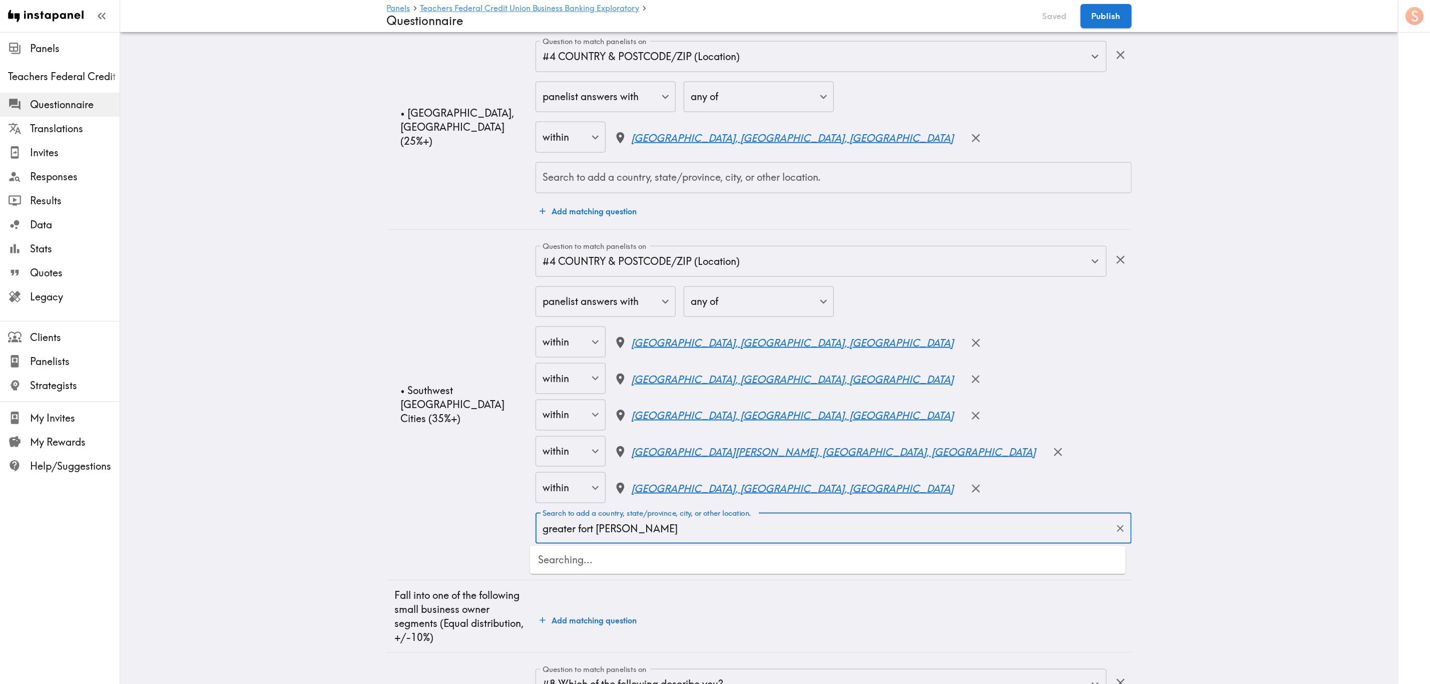
type input "greater fort meyers"
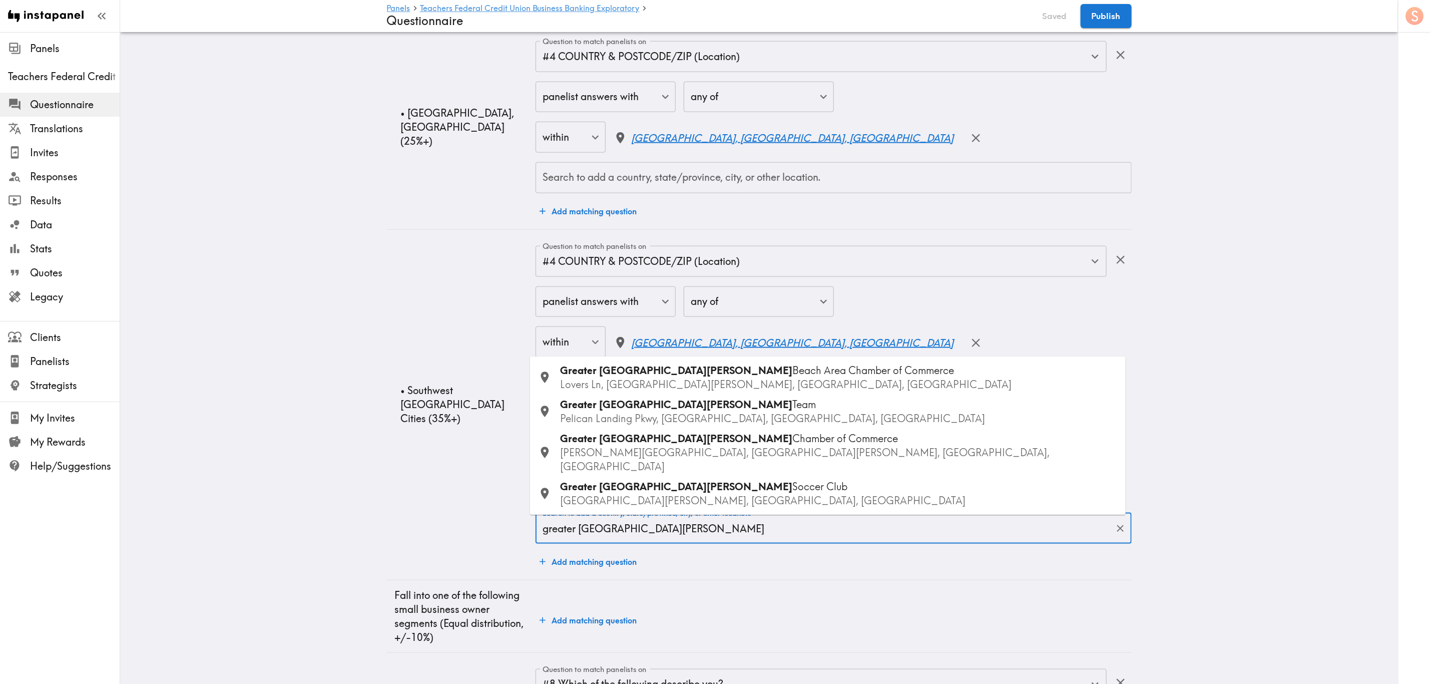
click at [864, 413] on icon "Clear" at bounding box center [1120, 528] width 12 height 12
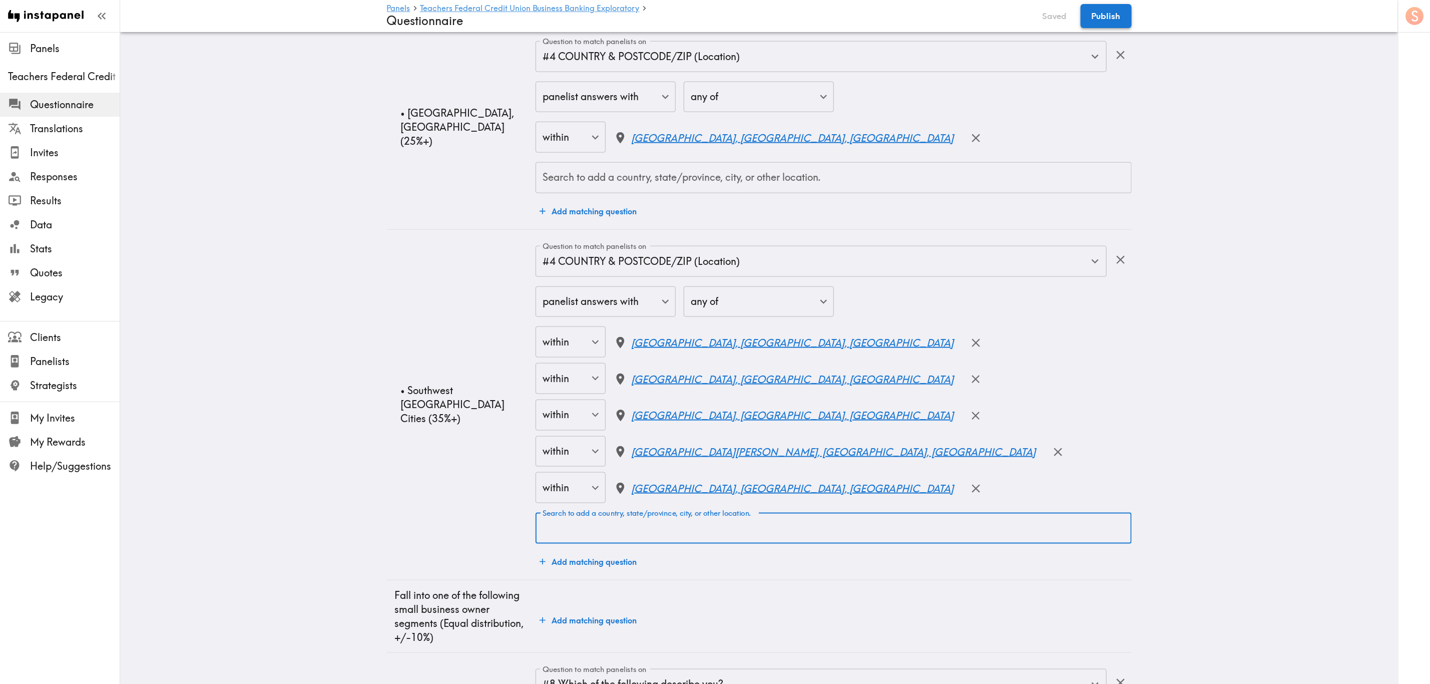
click at [864, 21] on button "Publish" at bounding box center [1105, 16] width 51 height 24
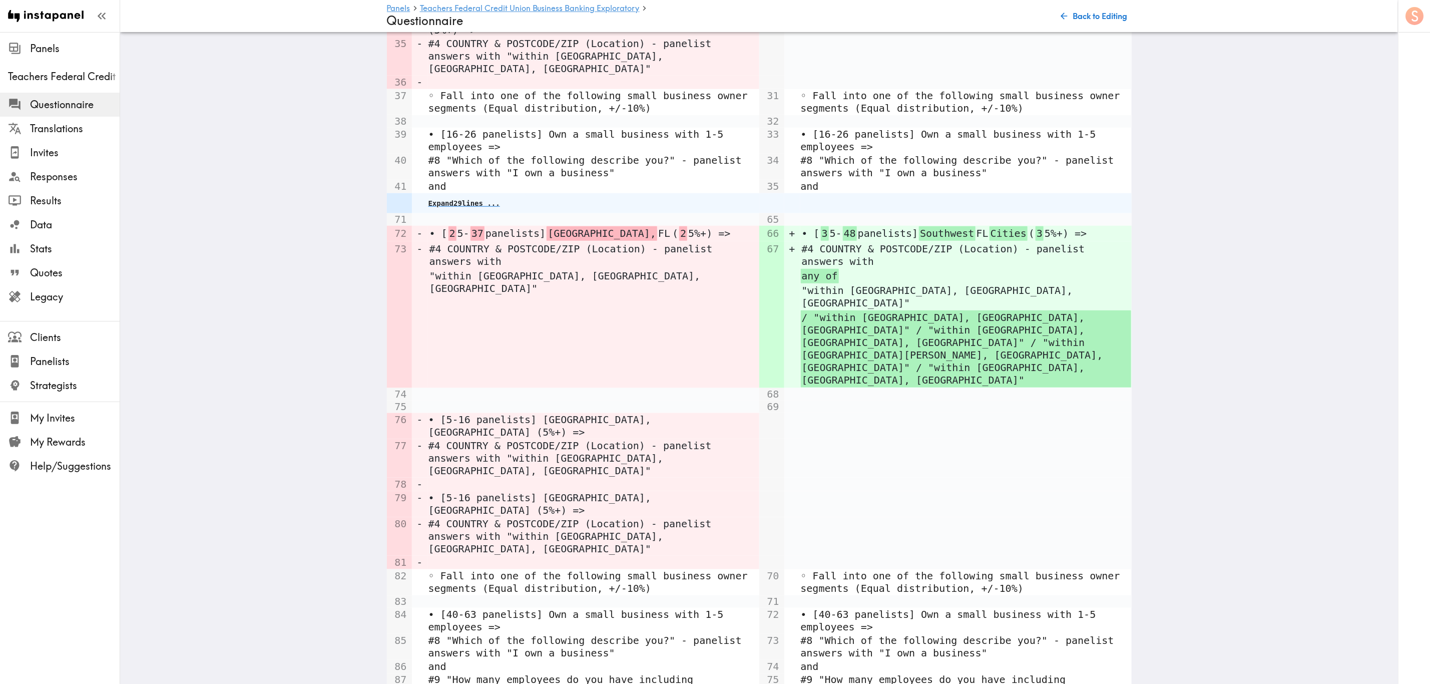
scroll to position [636, 0]
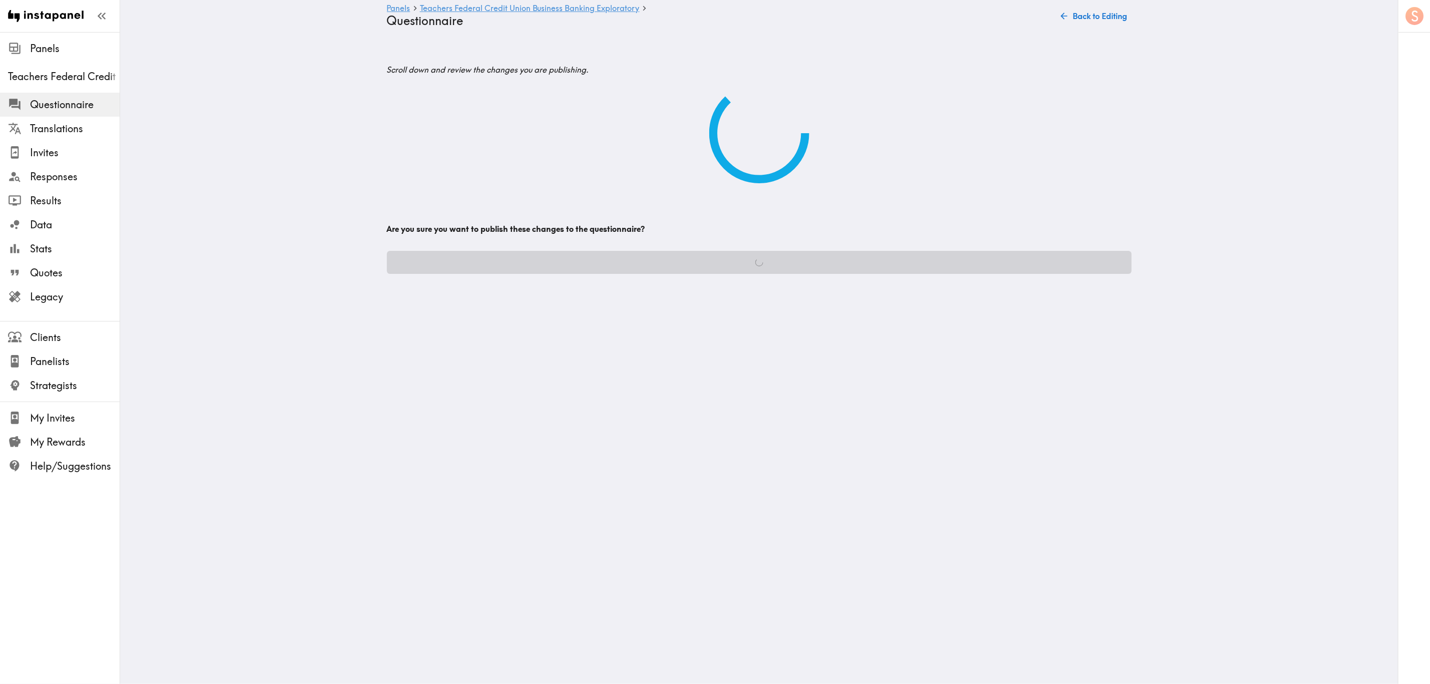
scroll to position [0, 0]
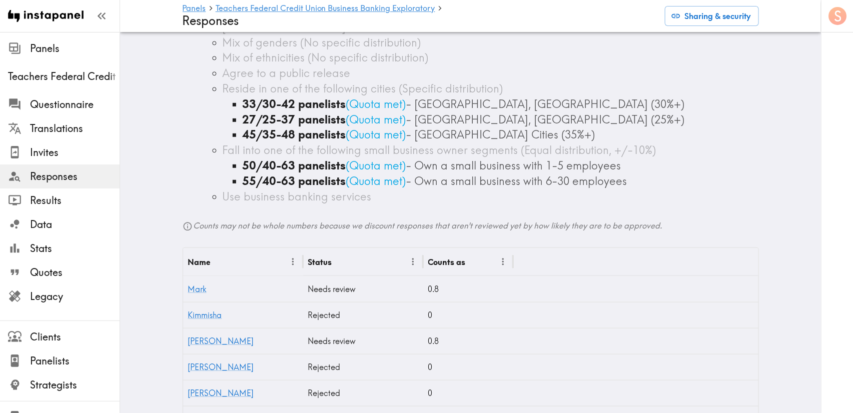
scroll to position [300, 0]
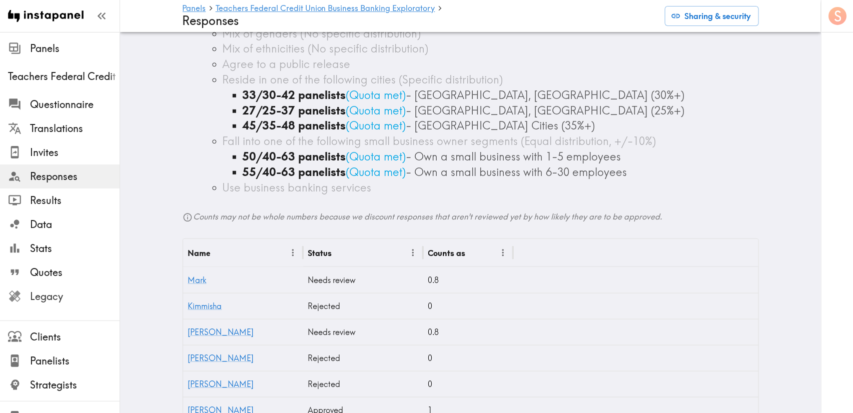
click at [44, 293] on span "Legacy" at bounding box center [75, 297] width 90 height 14
